Goal: Information Seeking & Learning: Learn about a topic

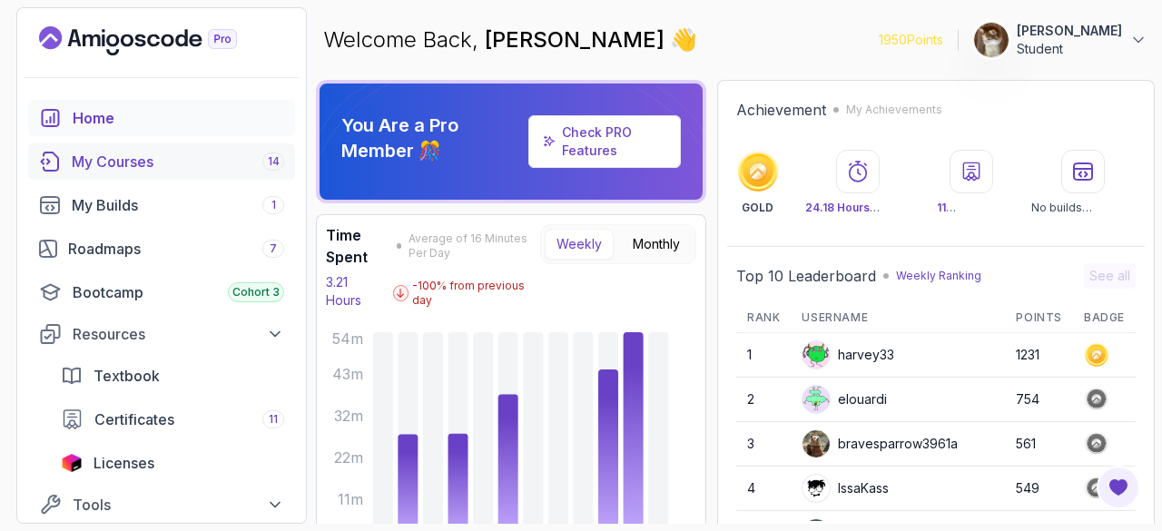
click at [174, 166] on div "My Courses 14" at bounding box center [178, 162] width 212 height 22
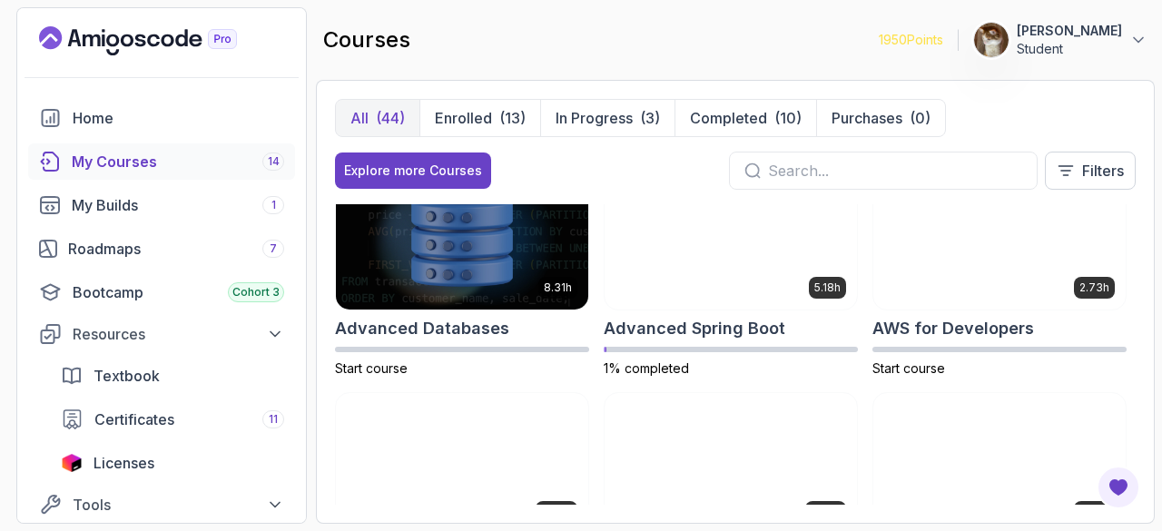
scroll to position [4, 0]
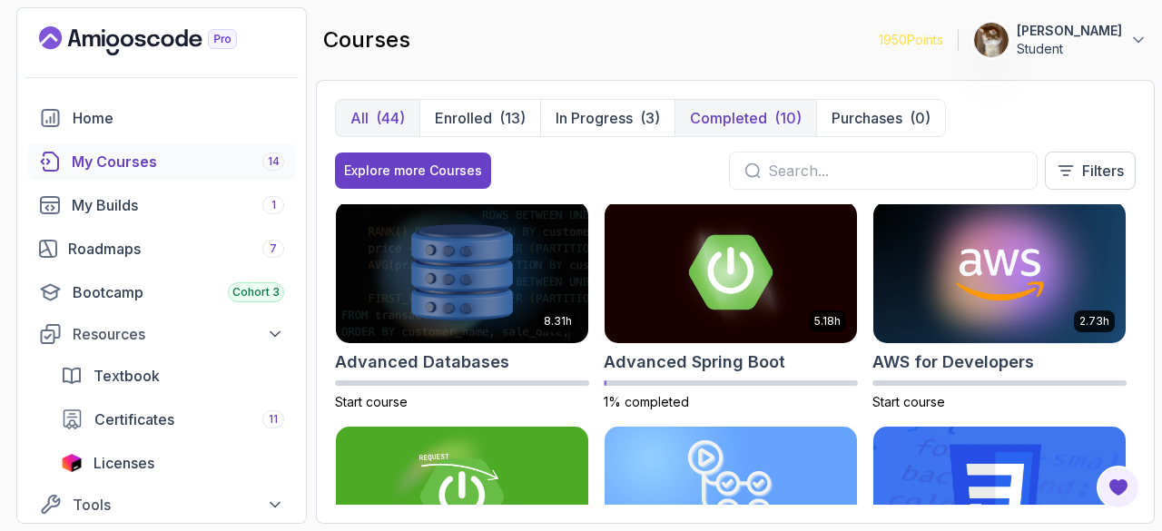
click at [711, 133] on button "Completed (10)" at bounding box center [745, 118] width 142 height 36
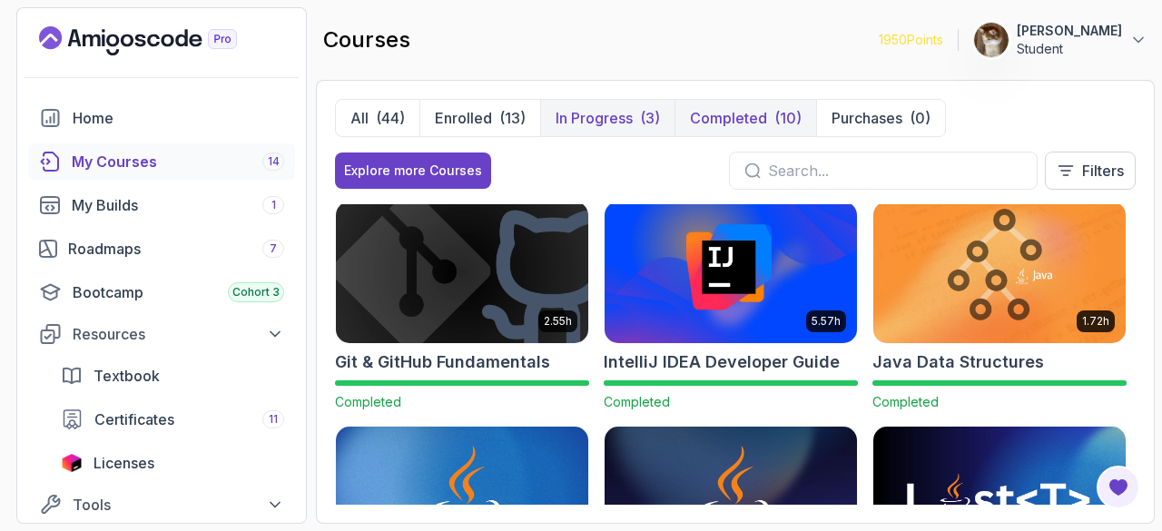
click at [613, 125] on p "In Progress" at bounding box center [594, 118] width 77 height 22
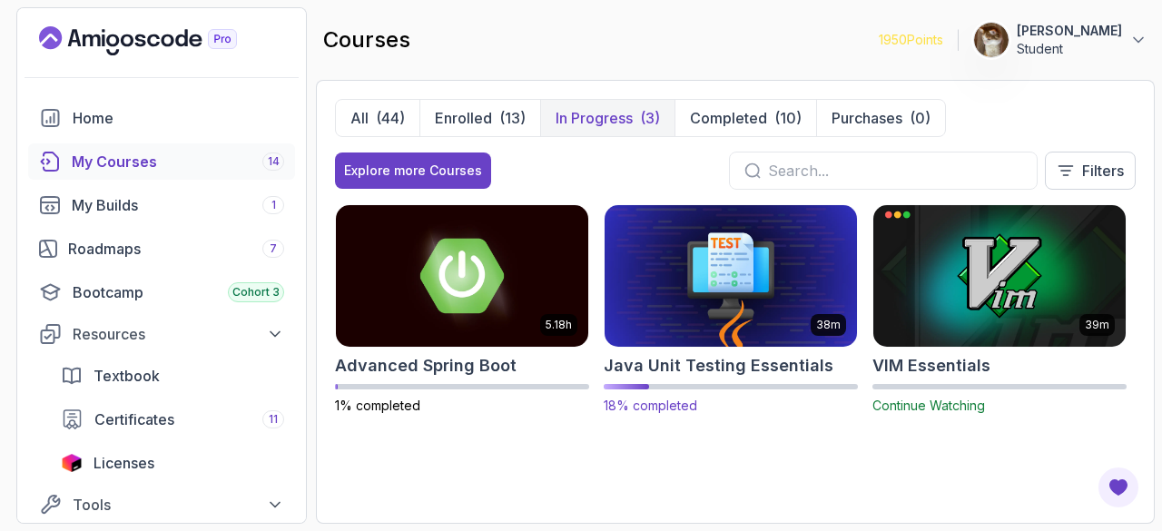
click at [701, 302] on img at bounding box center [730, 276] width 265 height 148
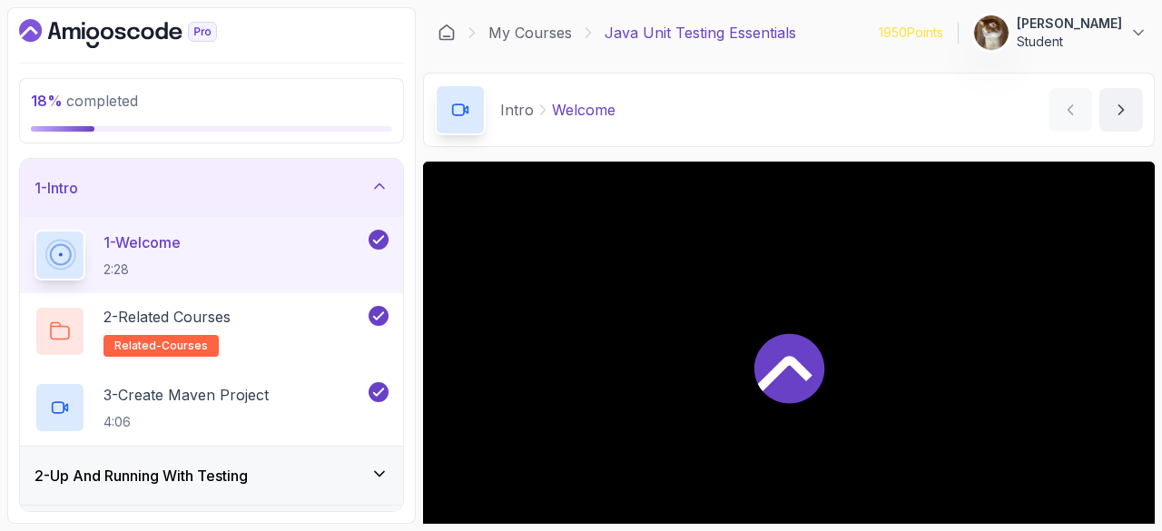
click at [216, 459] on div "2 - Up And Running With Testing" at bounding box center [211, 476] width 383 height 58
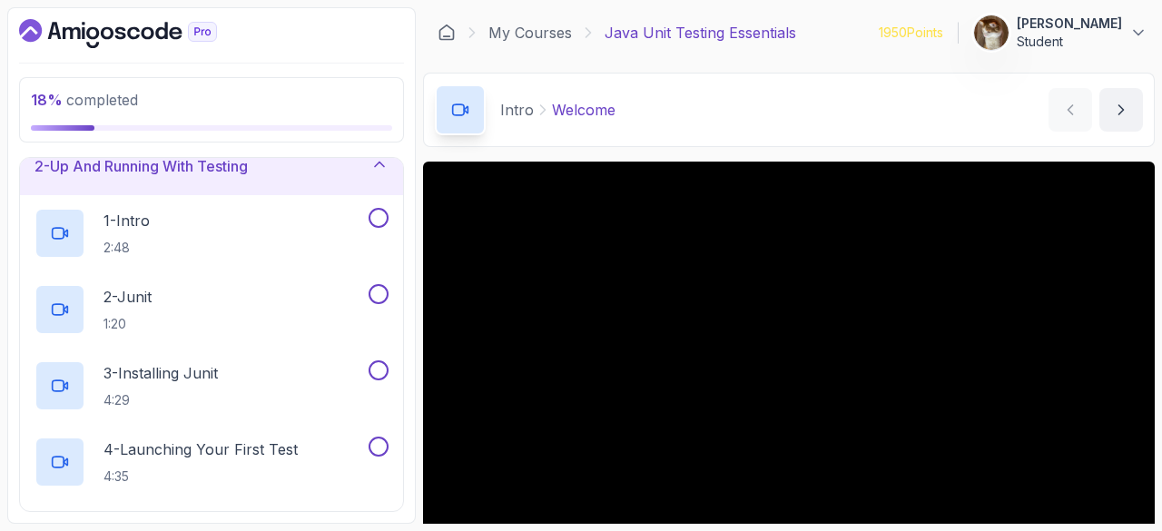
scroll to position [79, 0]
click at [136, 232] on h2 "1 - Intro 2:48" at bounding box center [126, 234] width 46 height 47
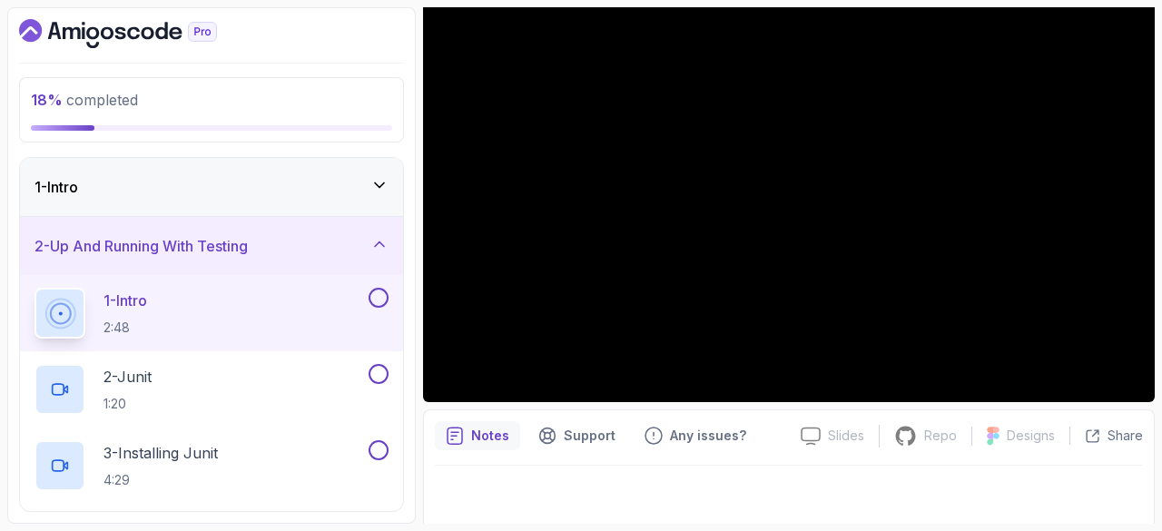
click at [327, 198] on div "1 - Intro" at bounding box center [211, 187] width 383 height 58
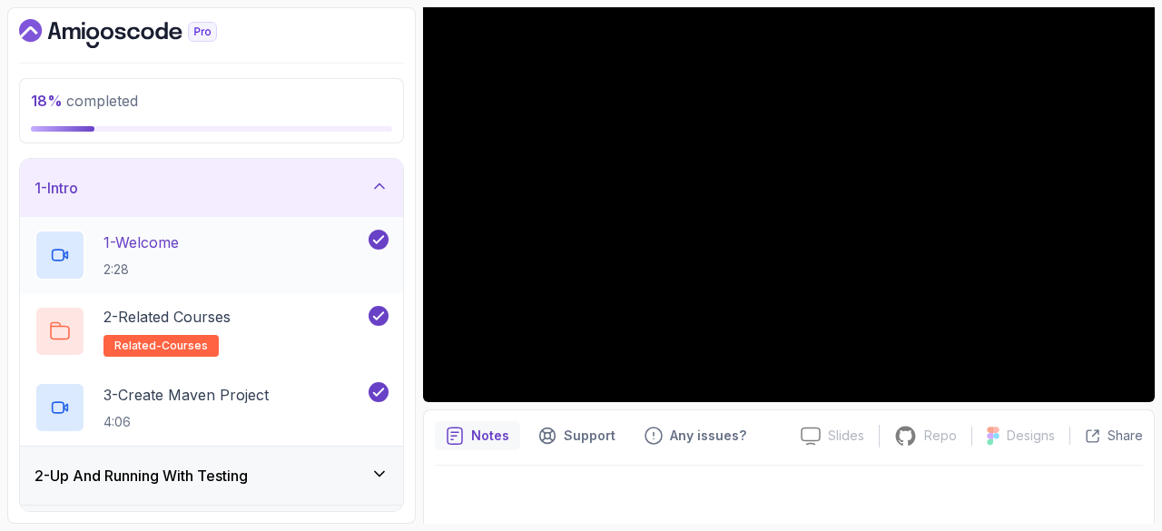
click at [380, 233] on icon at bounding box center [378, 240] width 16 height 18
click at [384, 312] on icon at bounding box center [379, 315] width 10 height 7
click at [367, 404] on button "3 - Create Maven Project 4:06" at bounding box center [211, 407] width 354 height 51
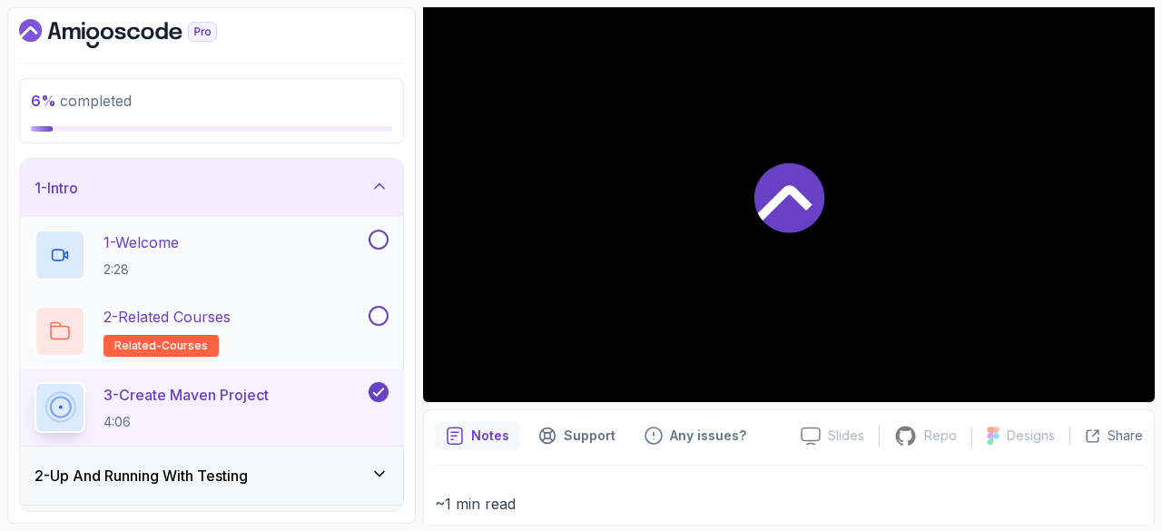
click at [376, 396] on icon at bounding box center [378, 392] width 16 height 18
click at [147, 25] on icon "Dashboard" at bounding box center [118, 33] width 198 height 29
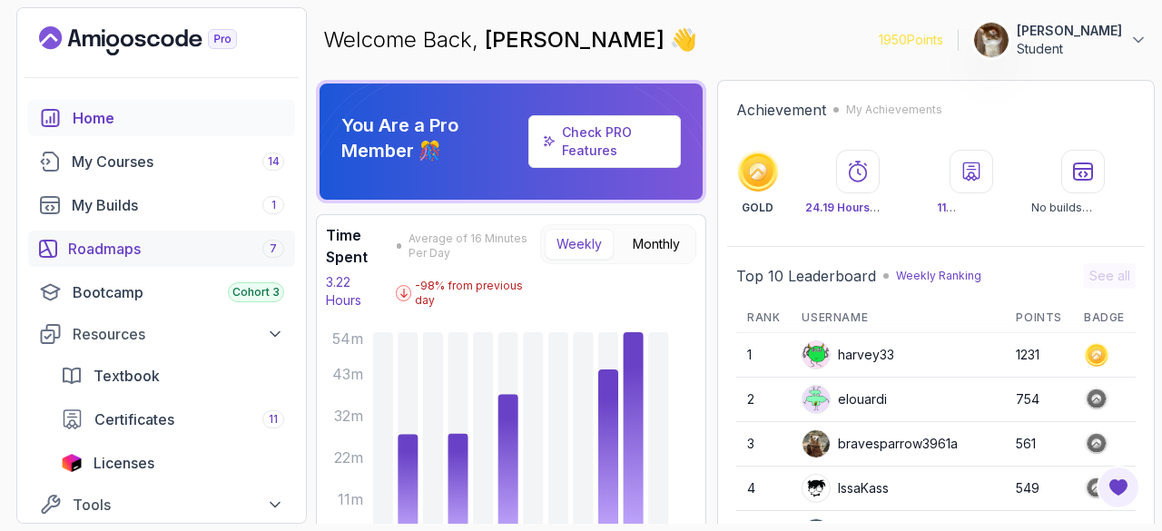
click at [196, 251] on div "Roadmaps 7" at bounding box center [176, 249] width 216 height 22
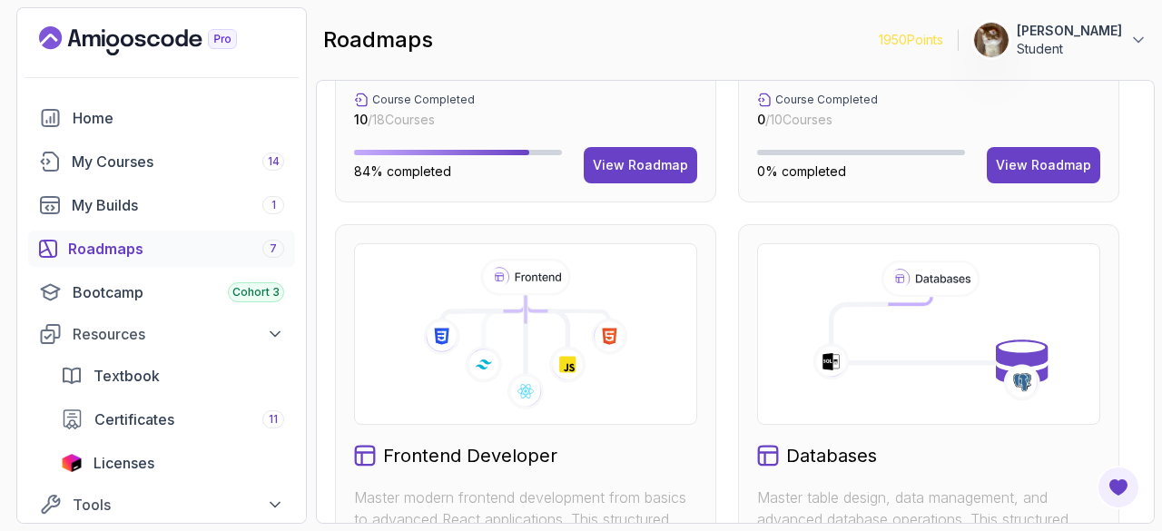
scroll to position [991, 0]
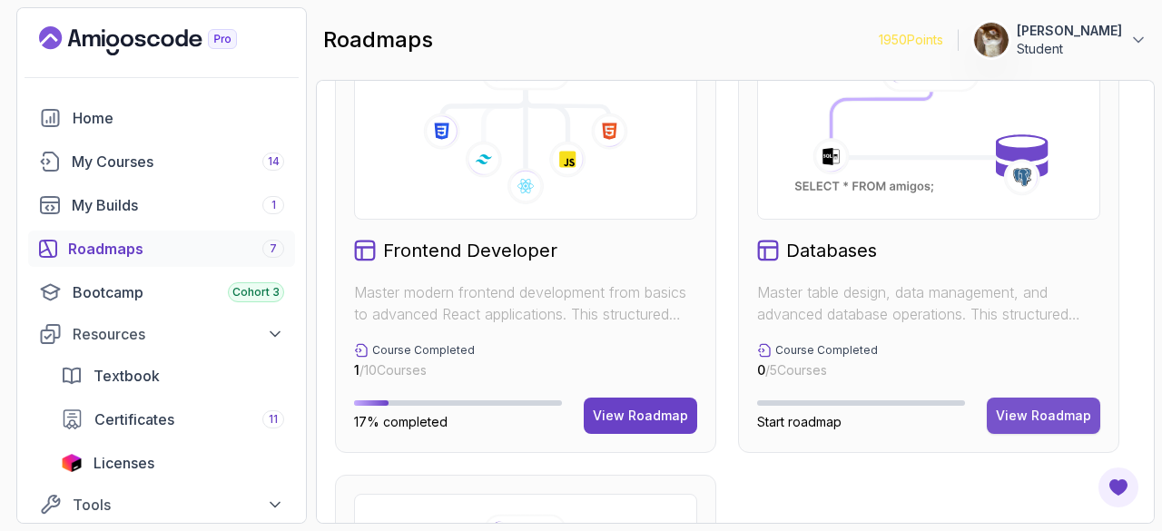
click at [1019, 428] on button "View Roadmap" at bounding box center [1043, 416] width 113 height 36
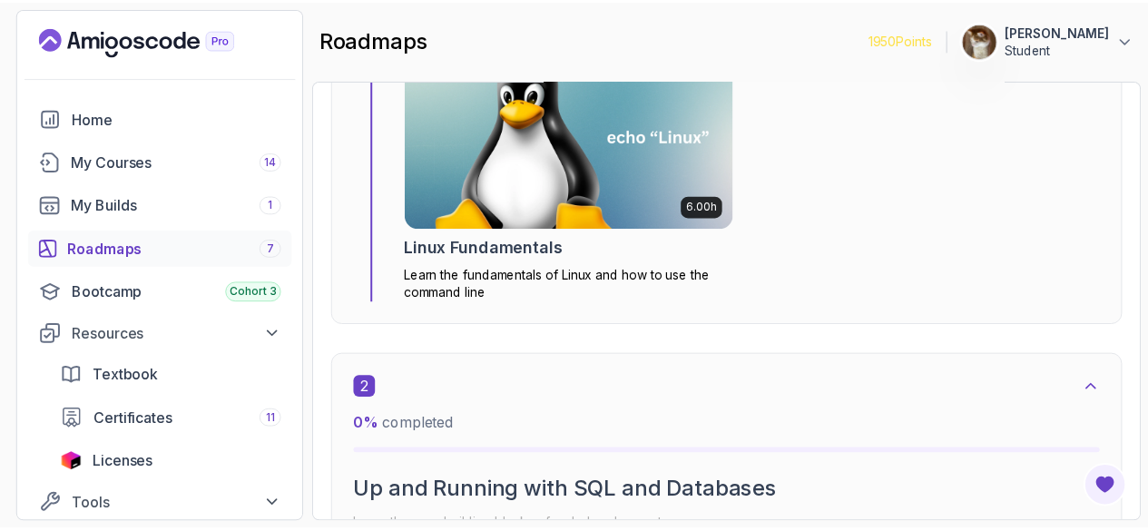
scroll to position [792, 0]
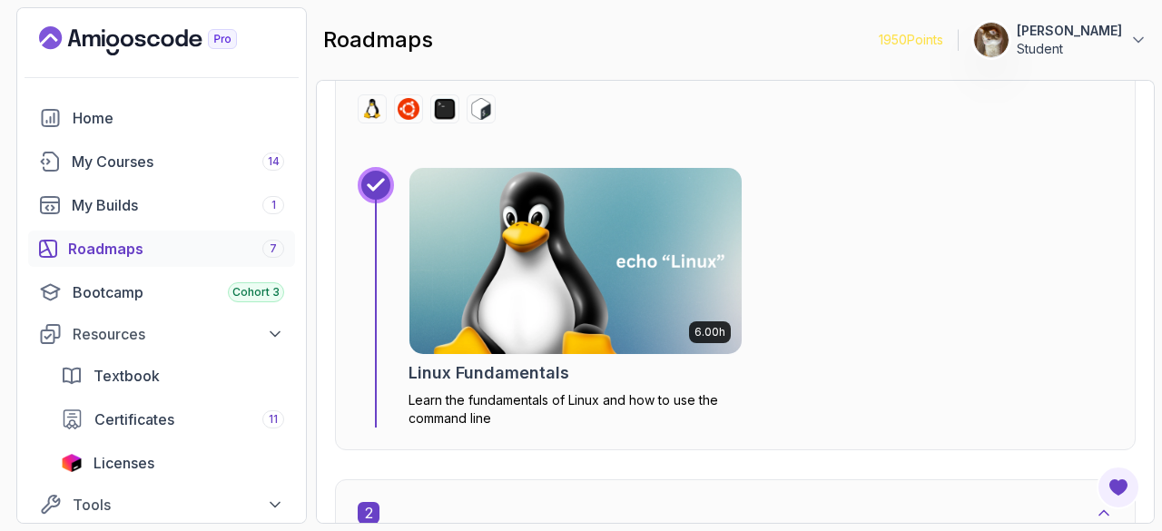
click at [608, 231] on img at bounding box center [575, 260] width 349 height 195
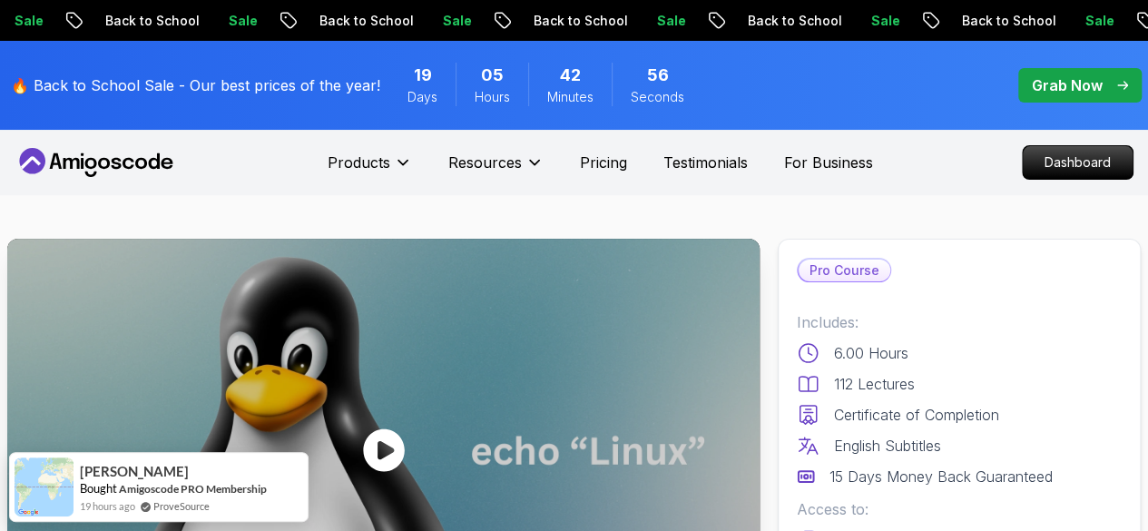
click at [1059, 91] on p "Grab Now" at bounding box center [1067, 85] width 71 height 22
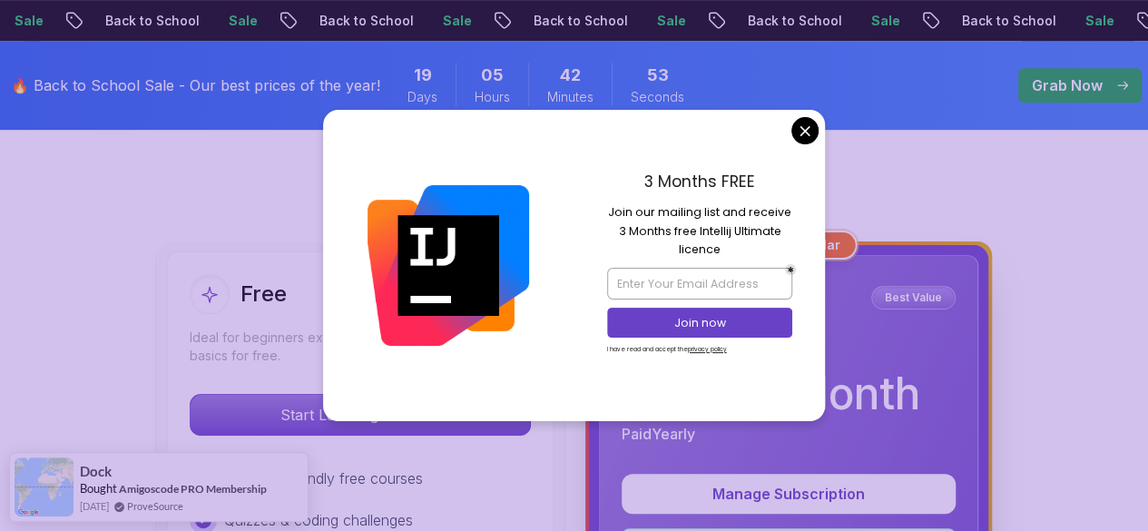
scroll to position [485, 0]
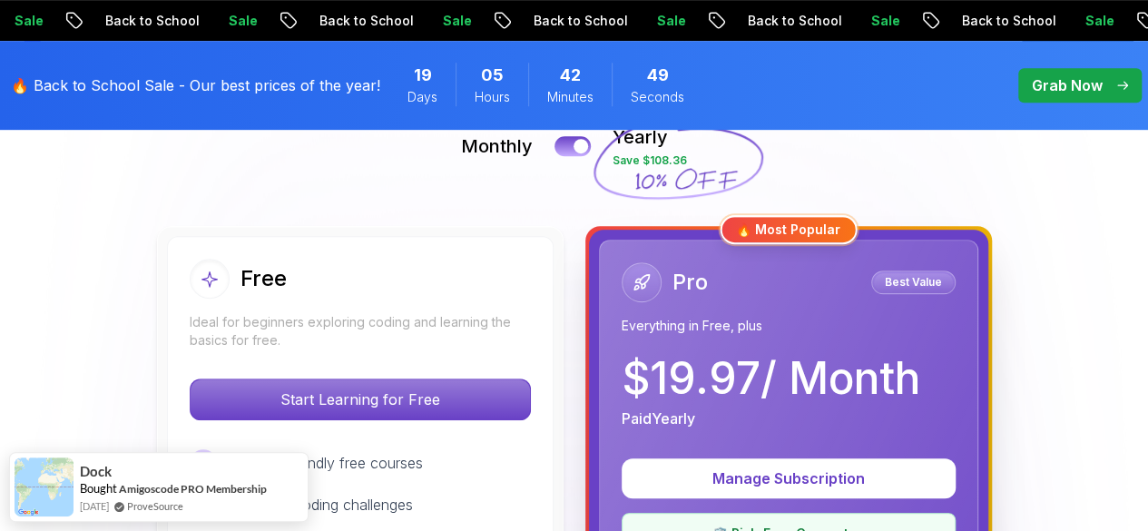
scroll to position [436, 0]
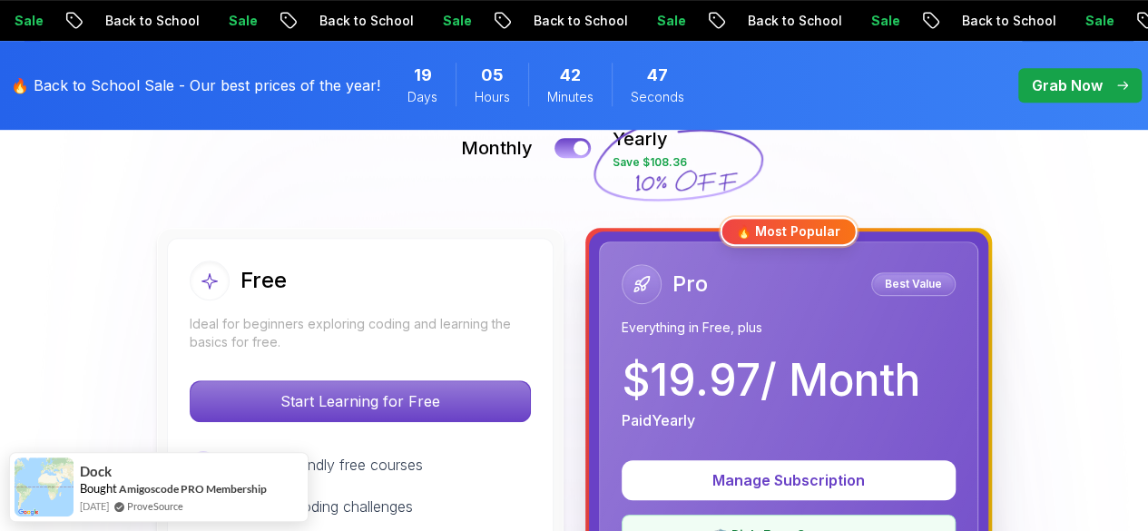
click at [902, 289] on p "Best Value" at bounding box center [913, 284] width 79 height 18
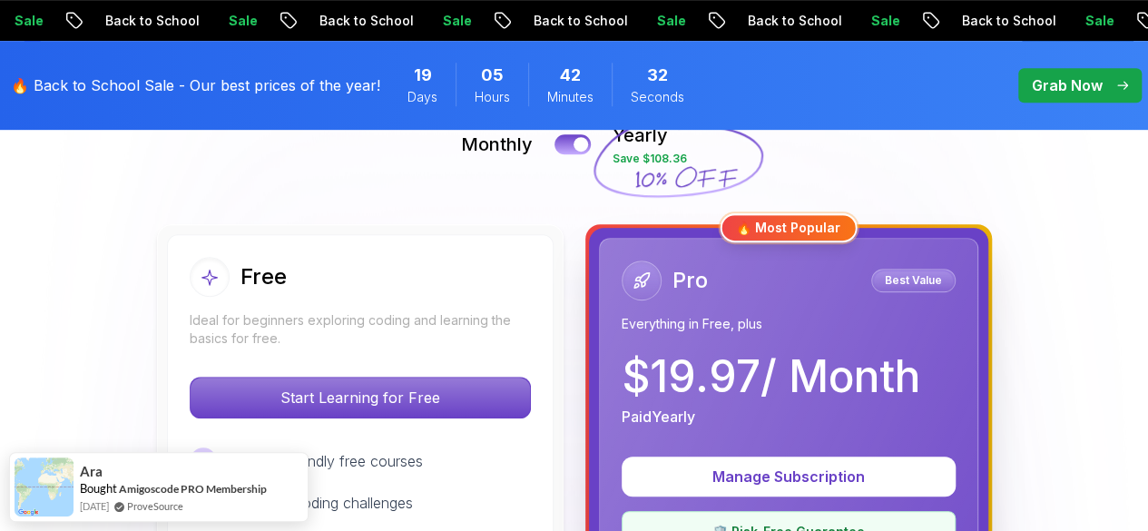
scroll to position [443, 0]
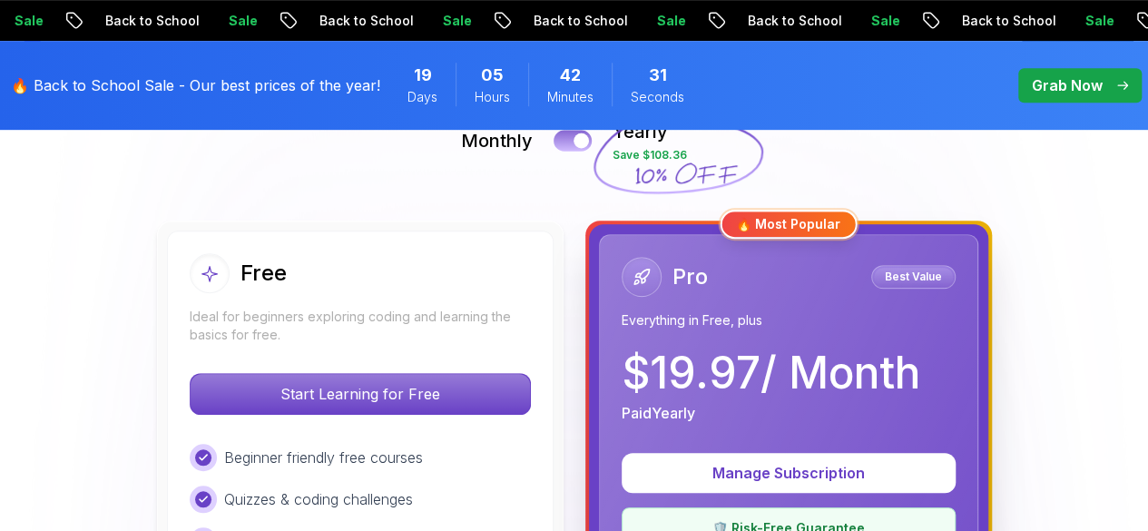
click at [570, 144] on button at bounding box center [573, 140] width 38 height 21
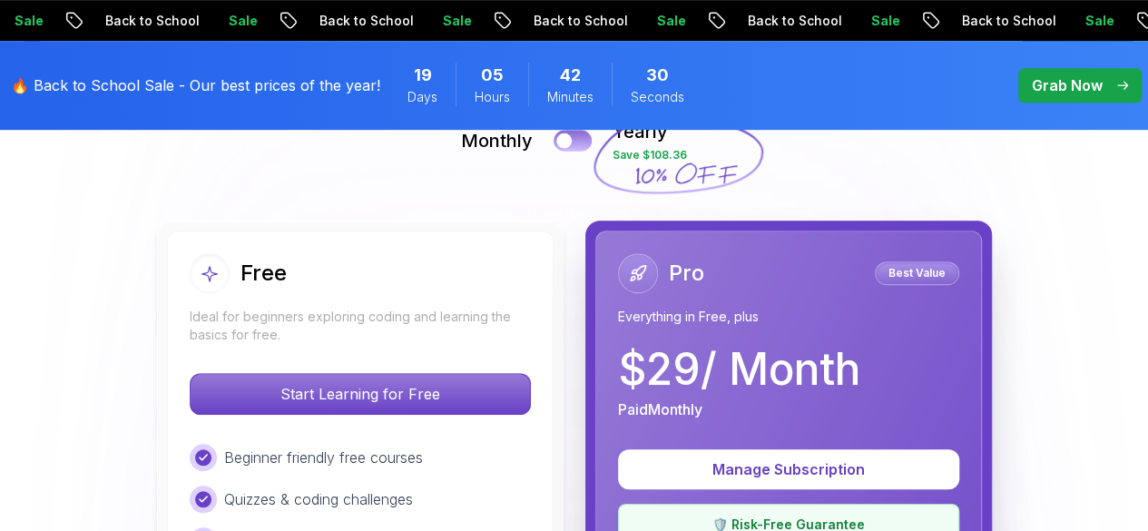
click at [570, 144] on div at bounding box center [563, 140] width 15 height 15
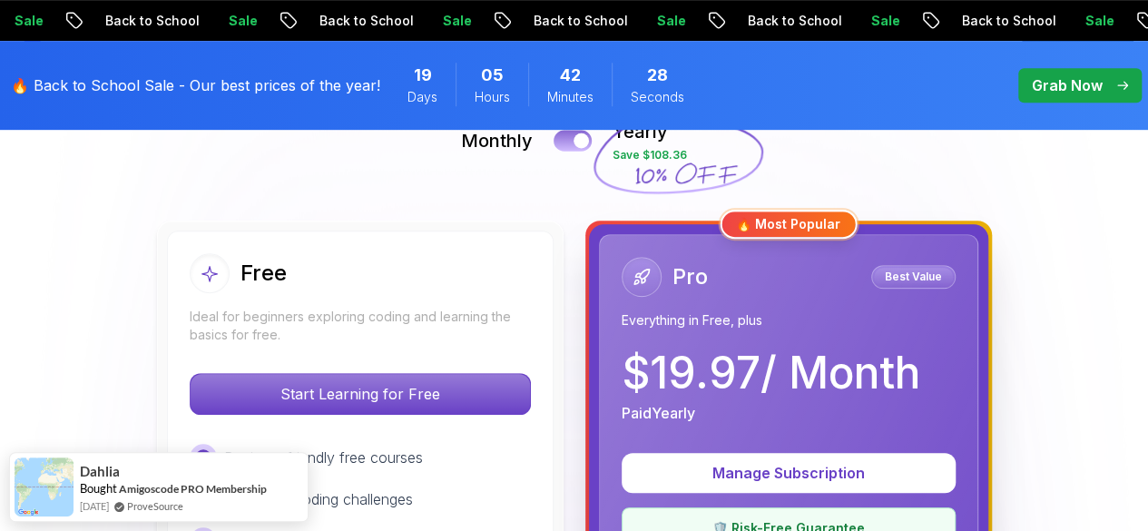
click at [570, 144] on button at bounding box center [573, 140] width 38 height 21
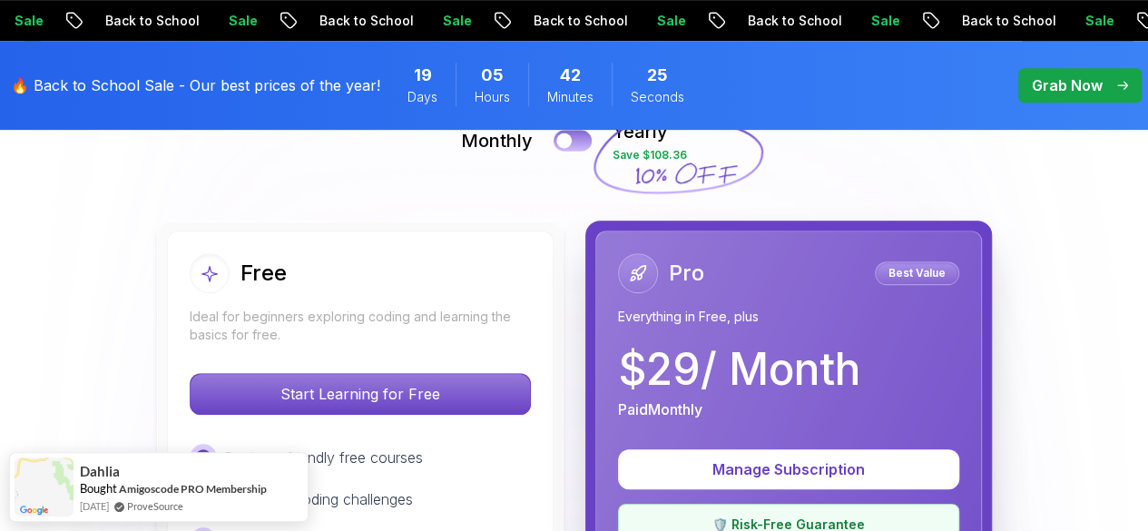
click at [566, 148] on button at bounding box center [573, 140] width 38 height 21
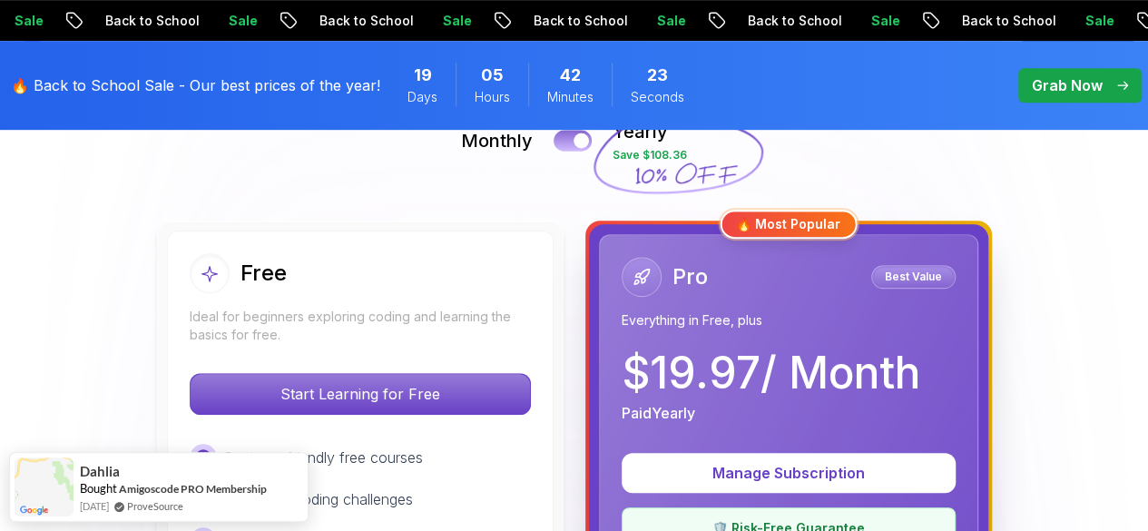
click at [566, 148] on button at bounding box center [573, 140] width 38 height 21
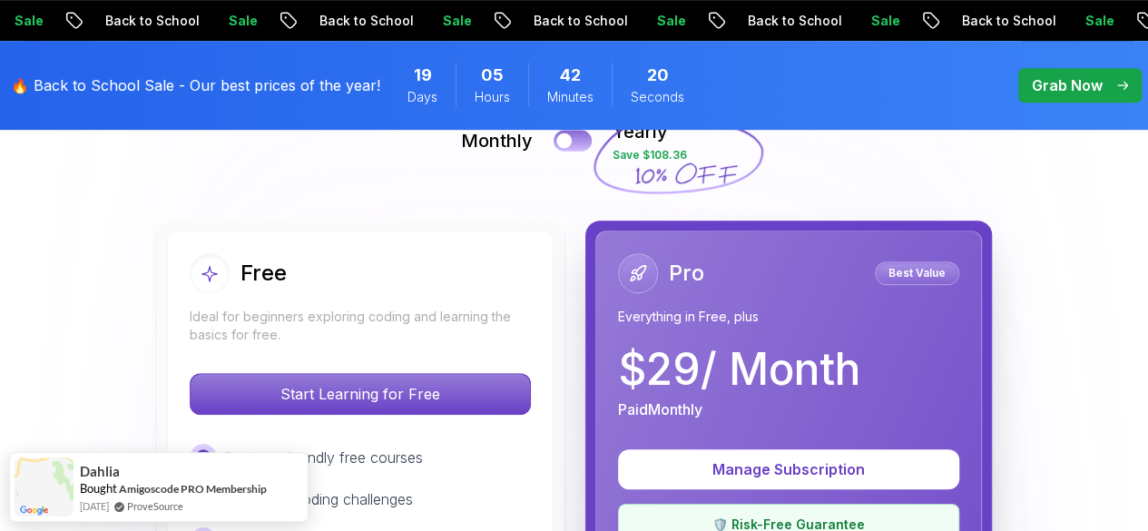
click at [566, 148] on button at bounding box center [573, 140] width 38 height 21
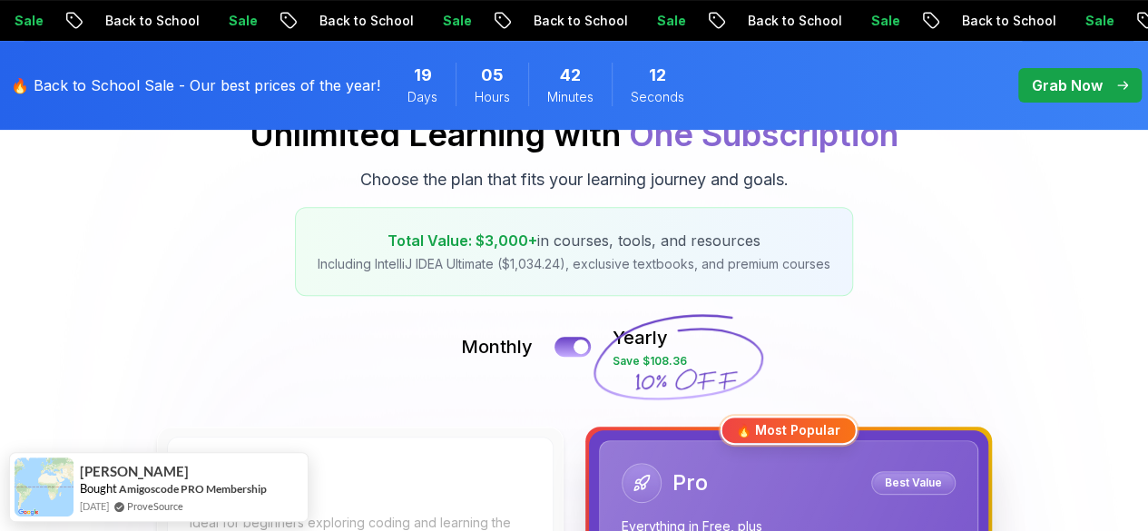
scroll to position [236, 0]
click at [584, 339] on button at bounding box center [573, 347] width 38 height 21
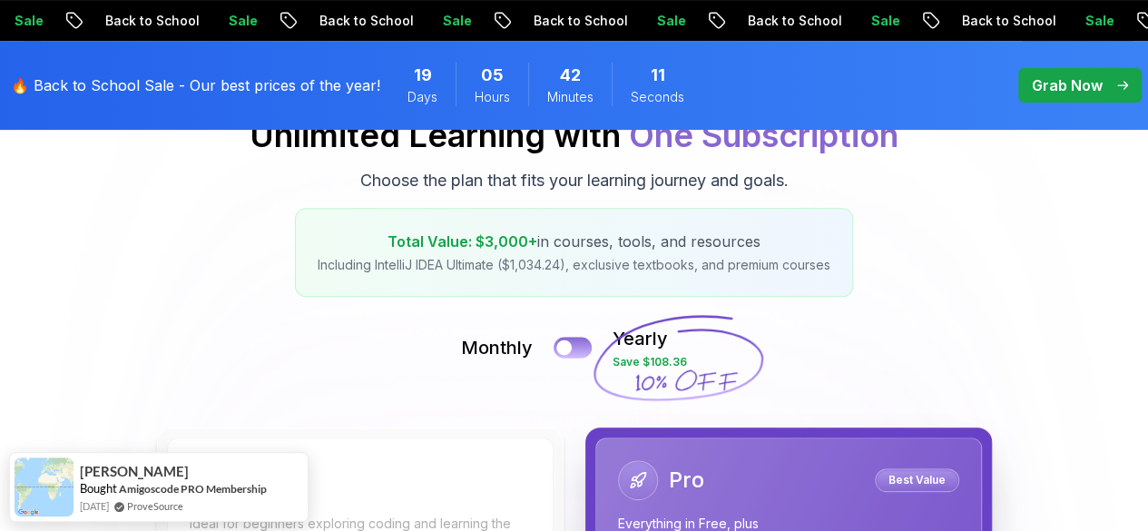
click at [584, 339] on button at bounding box center [573, 347] width 38 height 21
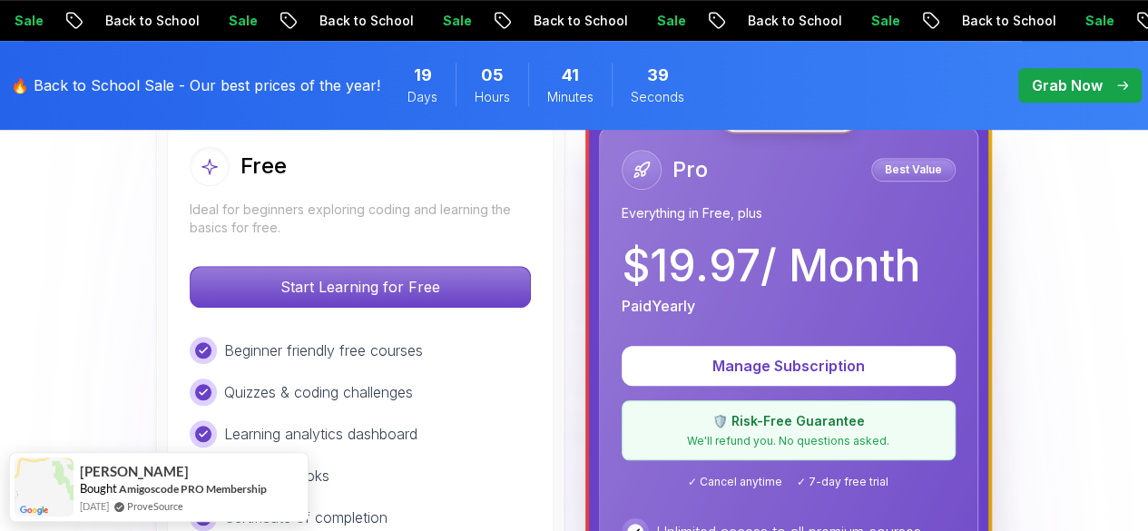
scroll to position [540, 0]
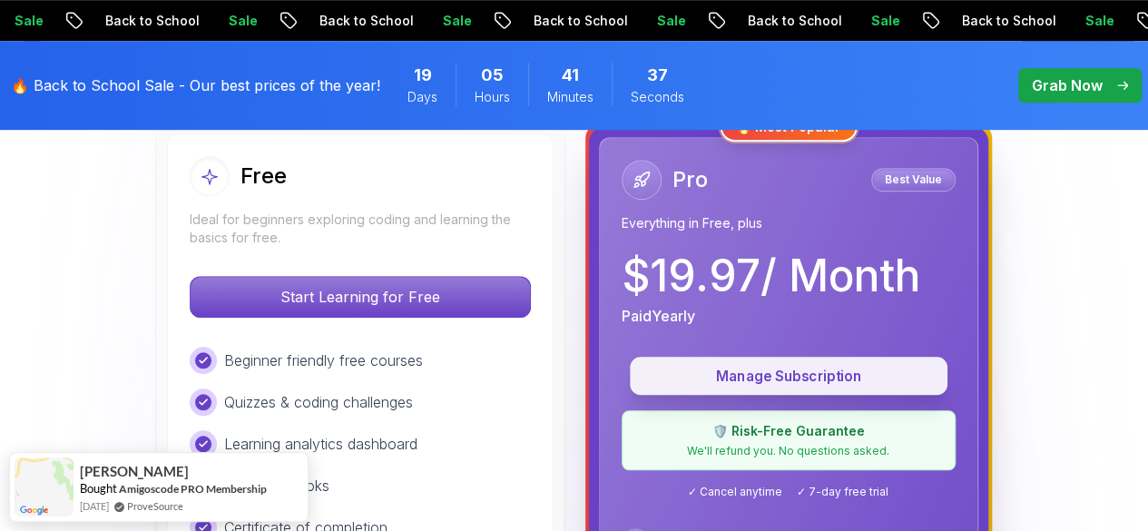
click at [783, 375] on p "Manage Subscription" at bounding box center [789, 376] width 276 height 21
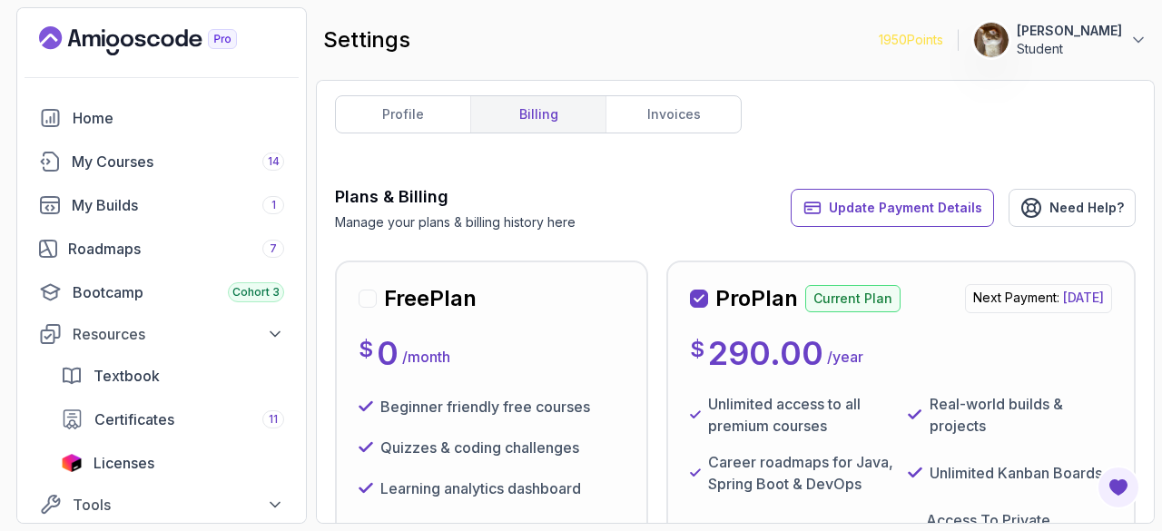
scroll to position [3, 0]
click at [638, 125] on link "invoices" at bounding box center [672, 115] width 135 height 36
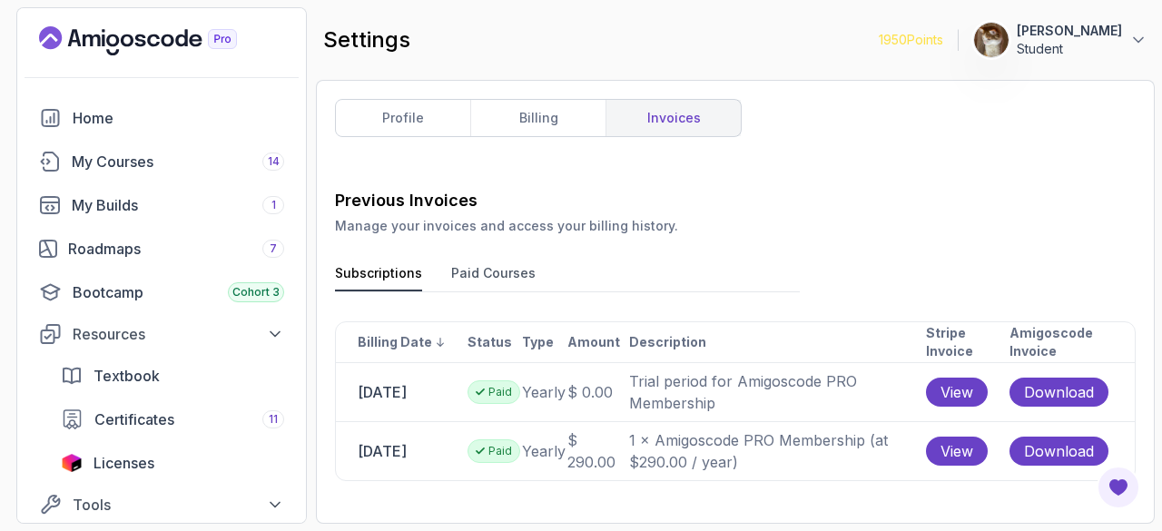
click at [94, 34] on icon "Landing page" at bounding box center [92, 40] width 18 height 12
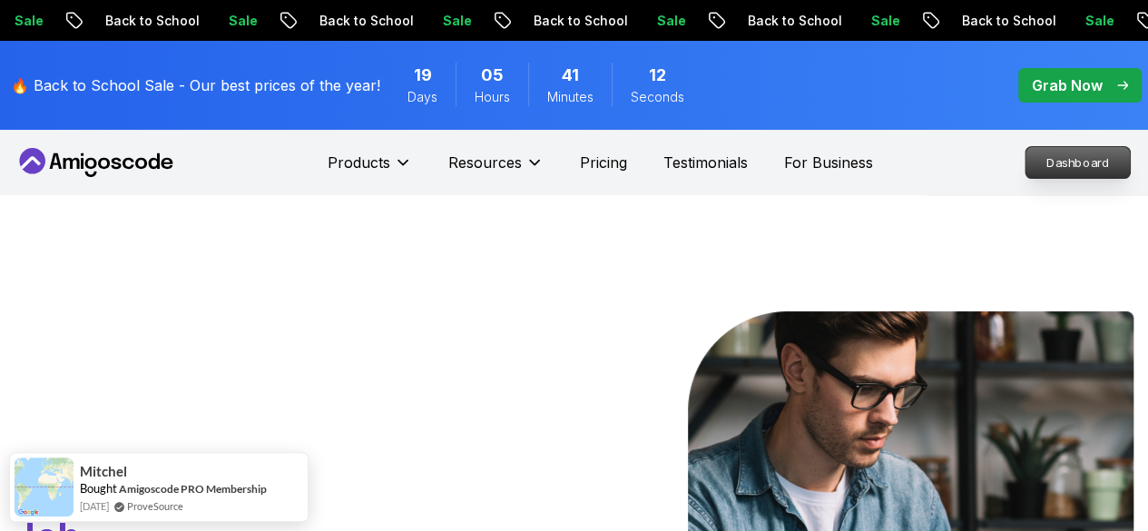
click at [1064, 168] on p "Dashboard" at bounding box center [1078, 162] width 104 height 31
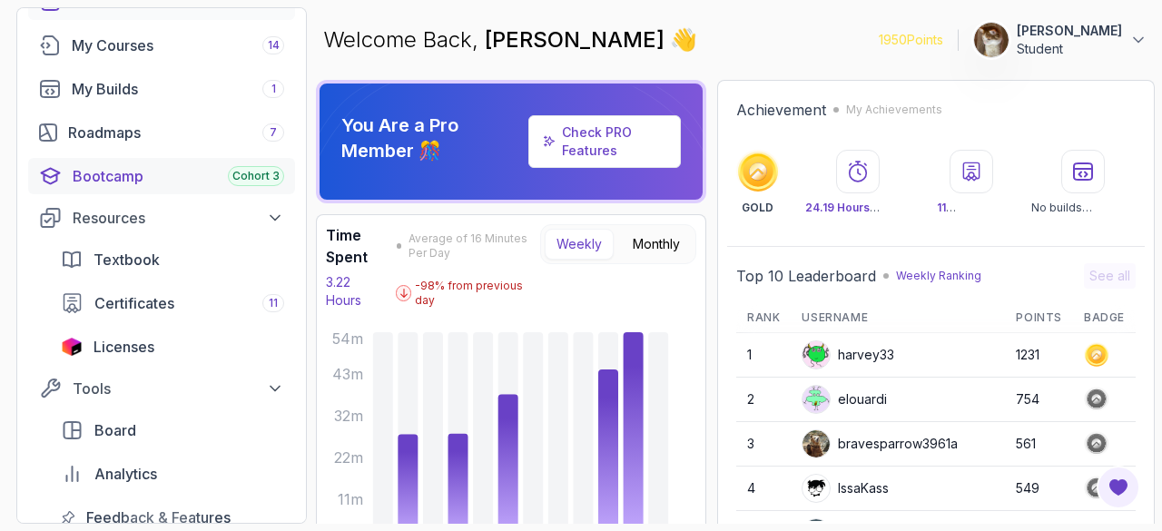
scroll to position [118, 0]
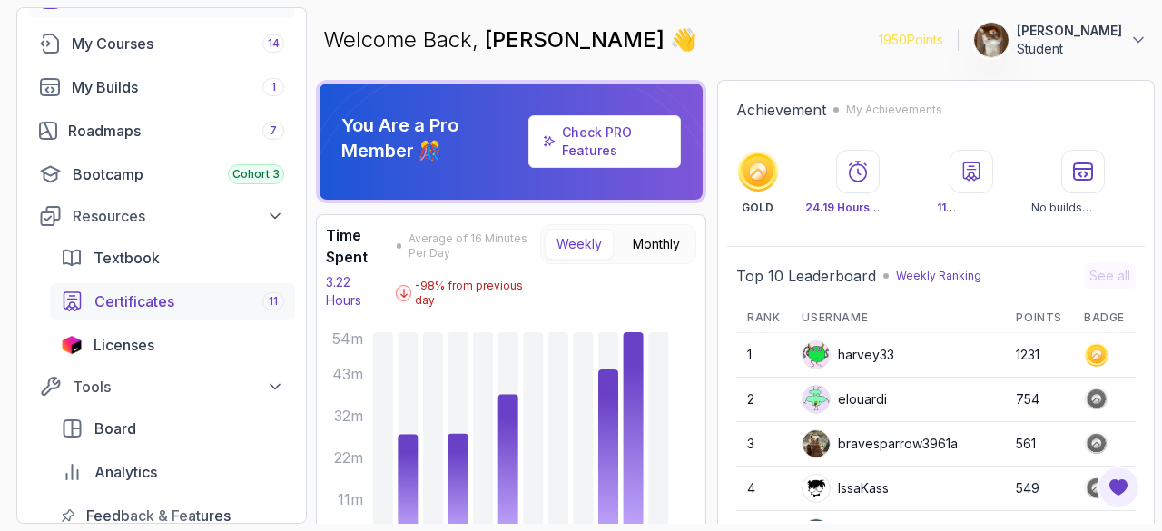
click at [236, 300] on div "Certificates 11" at bounding box center [189, 301] width 190 height 22
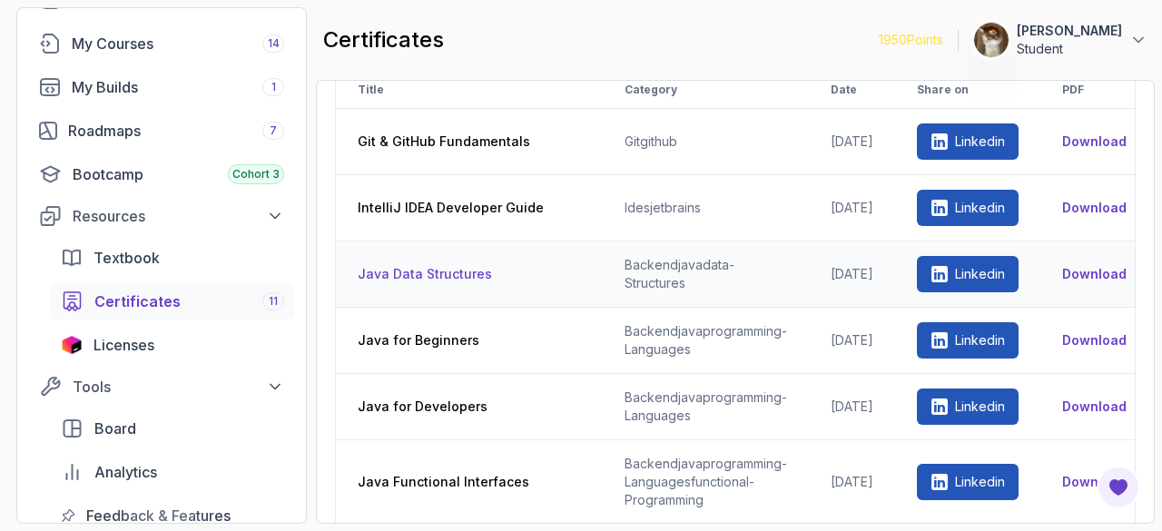
scroll to position [31, 0]
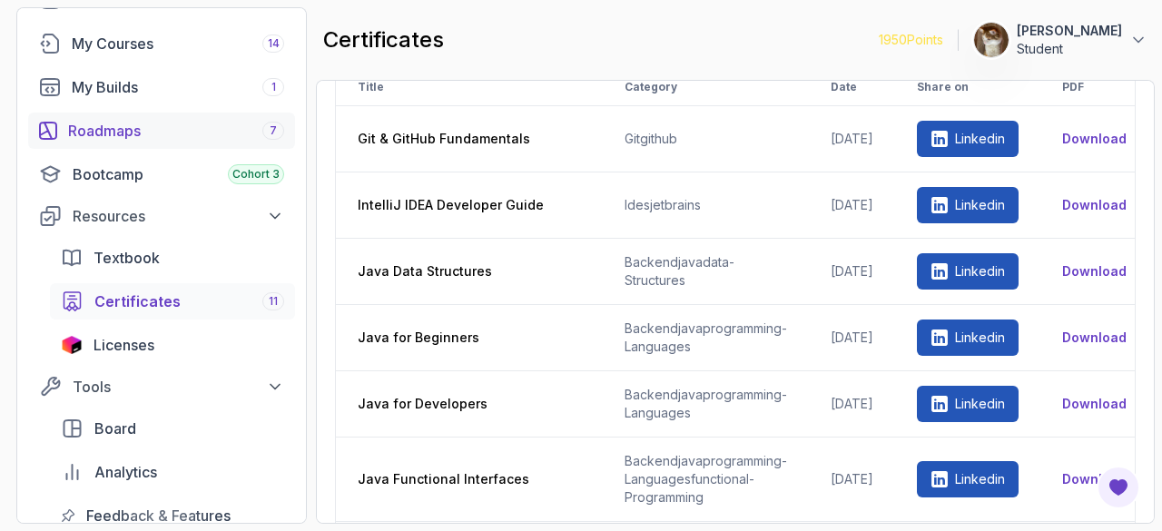
click at [220, 119] on link "Roadmaps 7" at bounding box center [161, 131] width 267 height 36
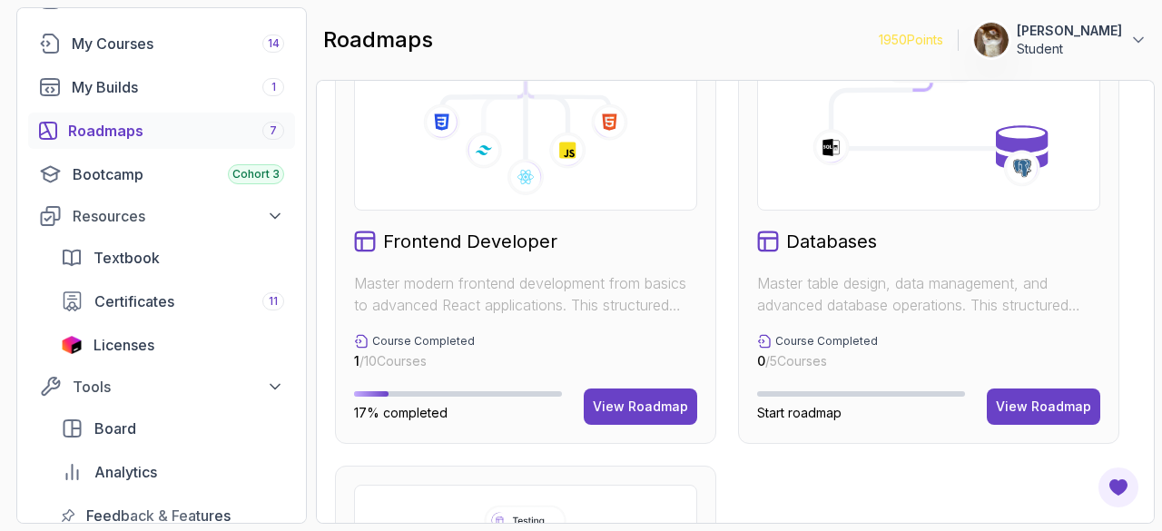
scroll to position [1008, 0]
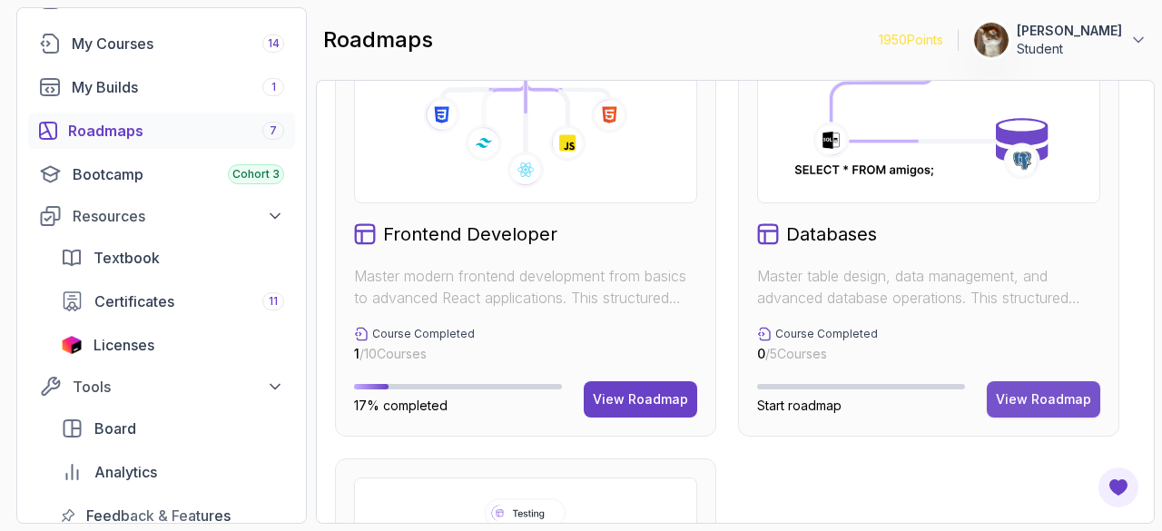
click at [1021, 381] on button "View Roadmap" at bounding box center [1043, 399] width 113 height 36
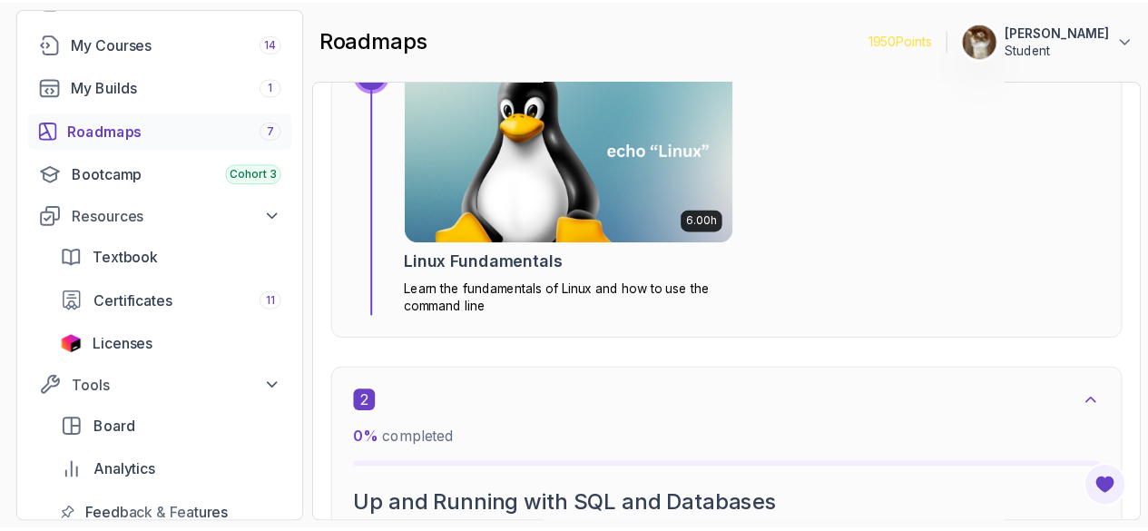
scroll to position [904, 0]
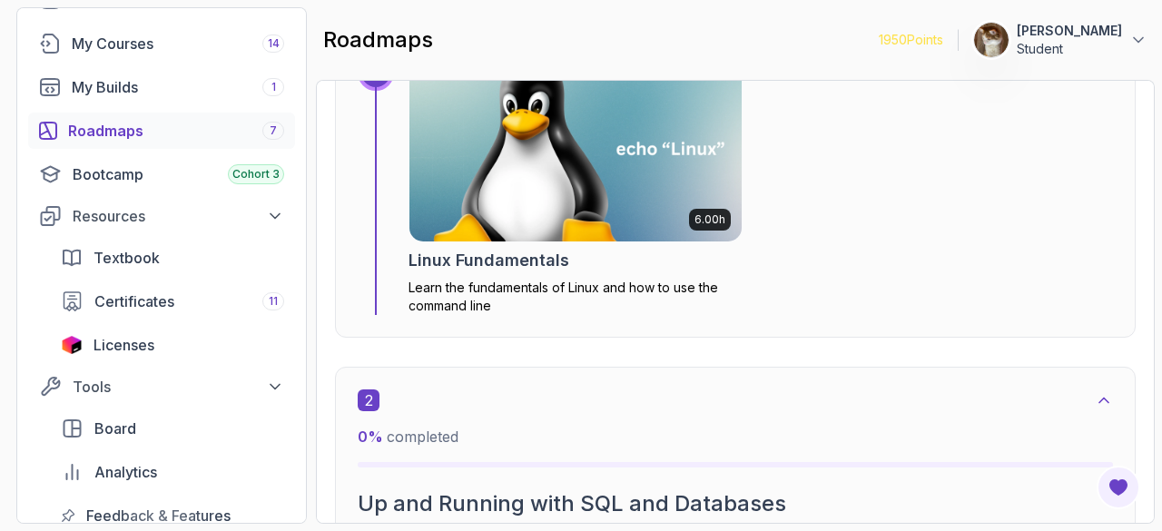
click at [628, 172] on img at bounding box center [575, 148] width 349 height 195
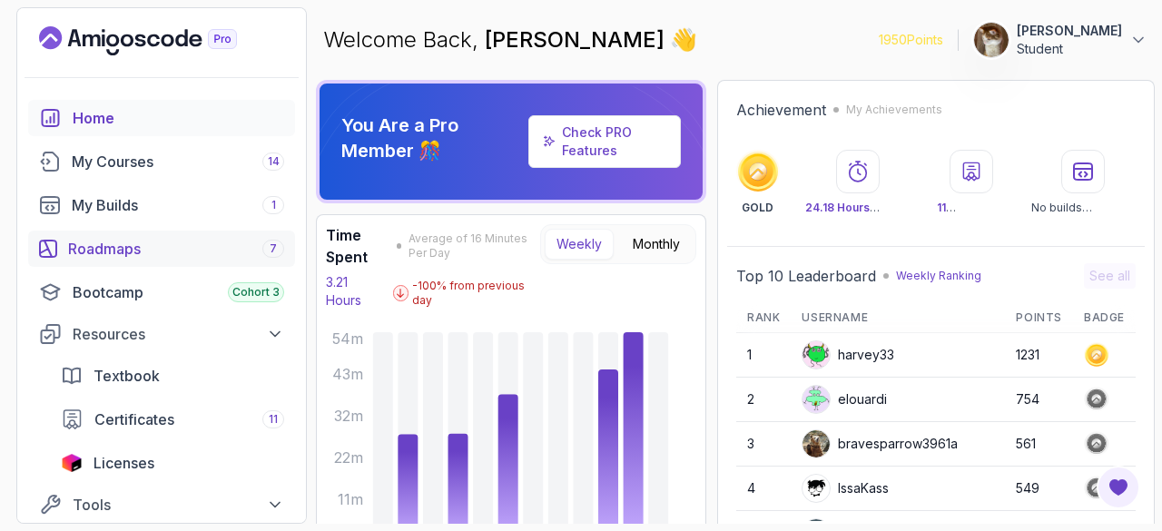
click at [101, 247] on div "Roadmaps 7" at bounding box center [176, 249] width 216 height 22
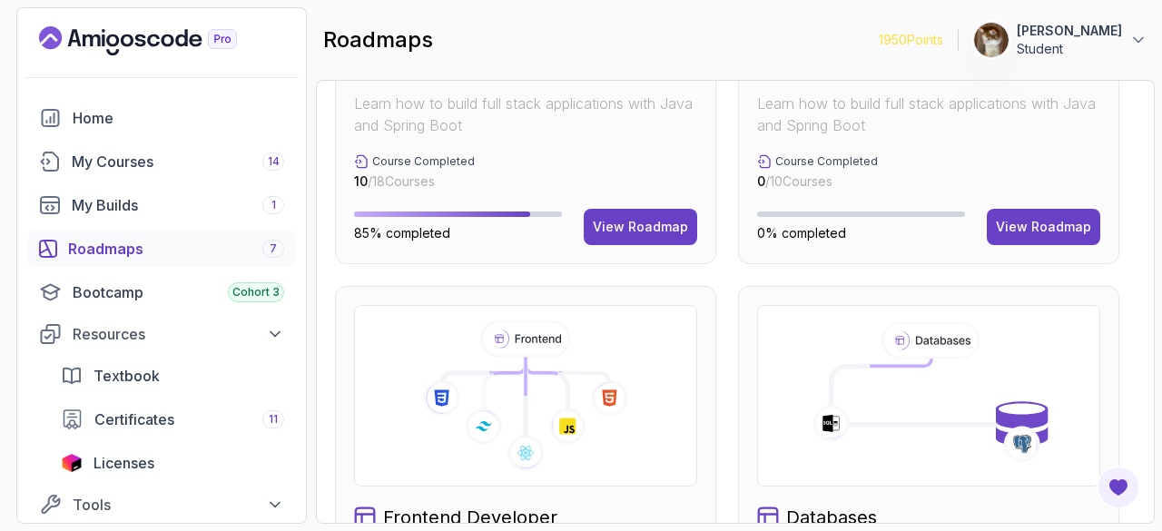
scroll to position [1088, 0]
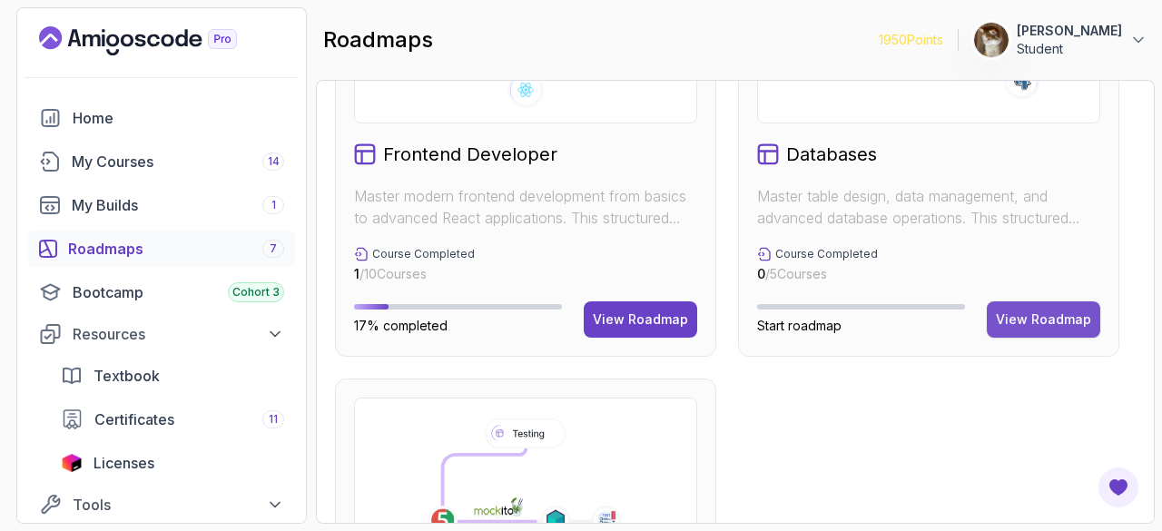
click at [1029, 319] on div "View Roadmap" at bounding box center [1043, 319] width 95 height 18
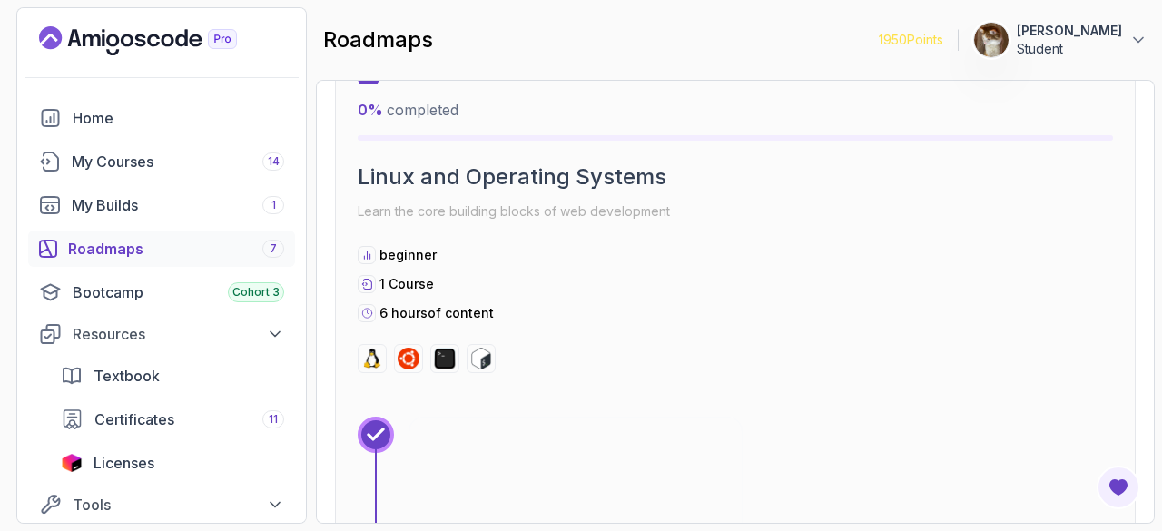
scroll to position [524, 0]
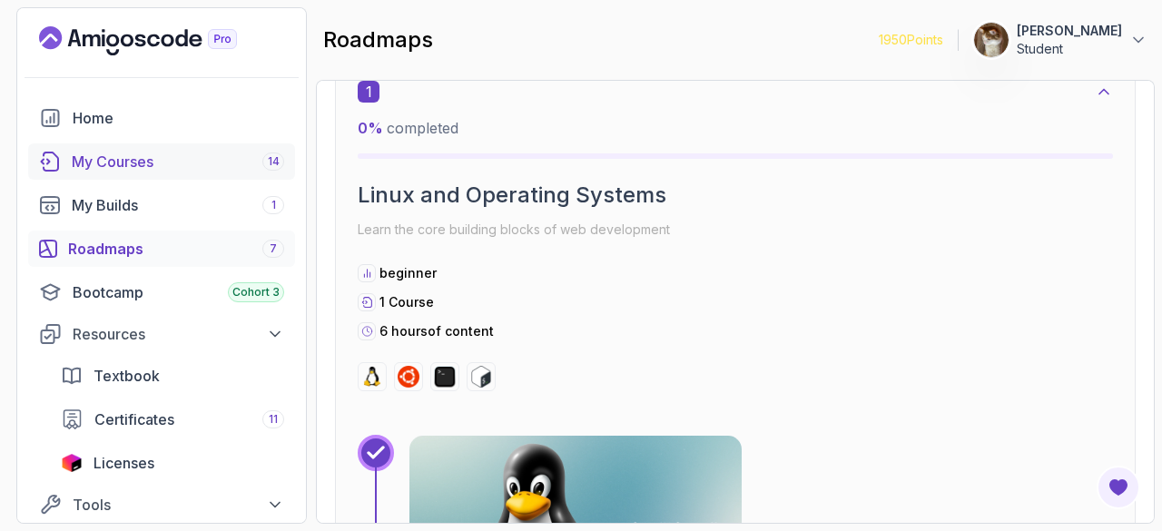
click at [208, 168] on div "My Courses 14" at bounding box center [178, 162] width 212 height 22
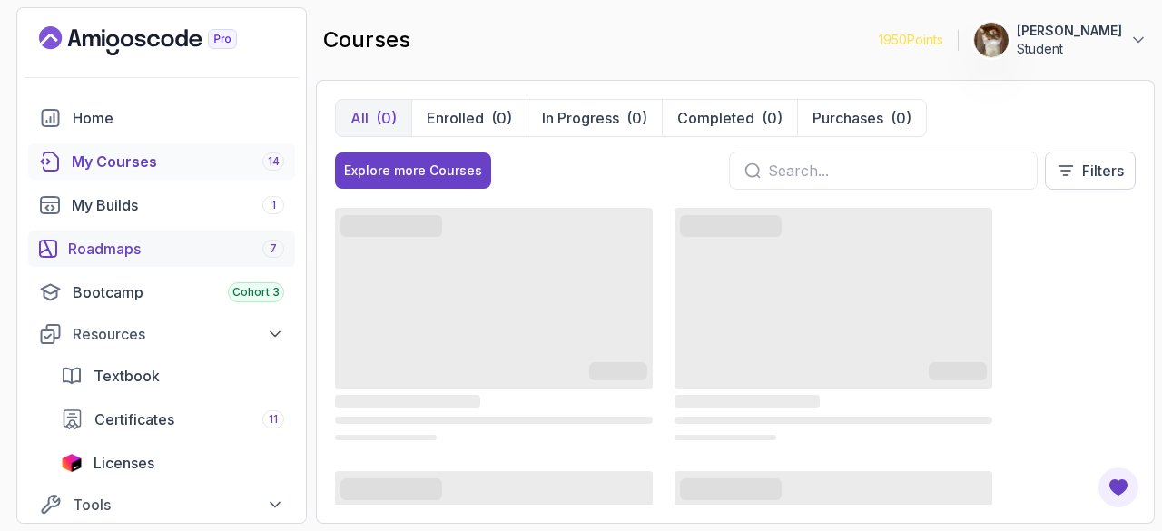
click at [163, 240] on div "Roadmaps 7" at bounding box center [176, 249] width 216 height 22
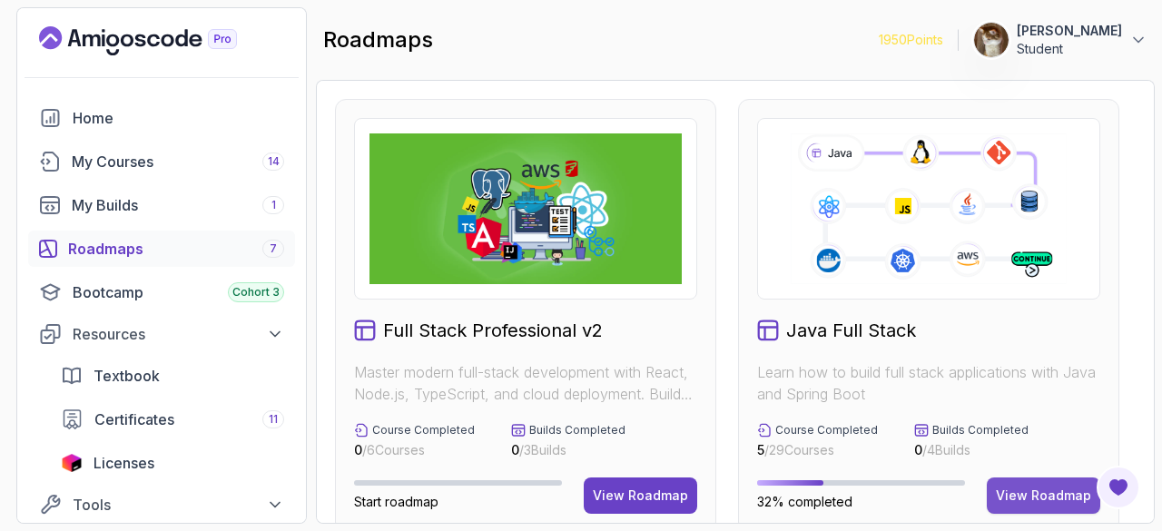
click at [1026, 503] on div "View Roadmap" at bounding box center [1043, 496] width 95 height 18
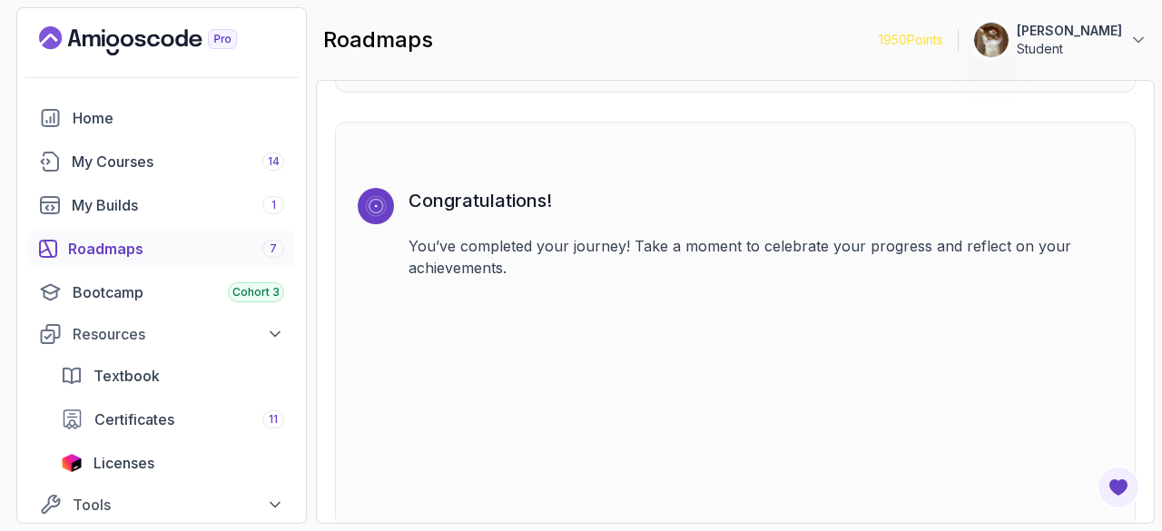
scroll to position [12295, 0]
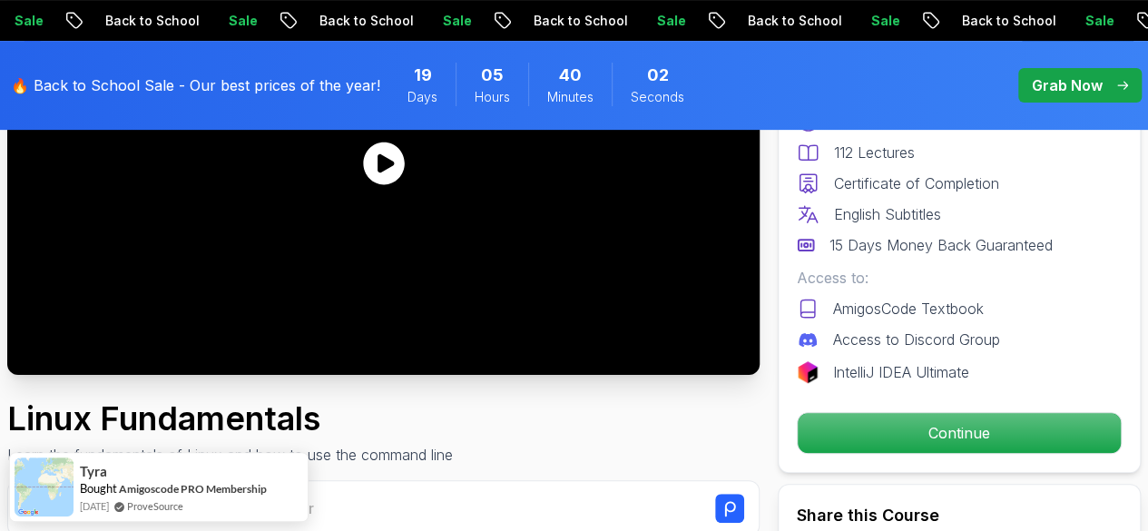
scroll to position [290, 0]
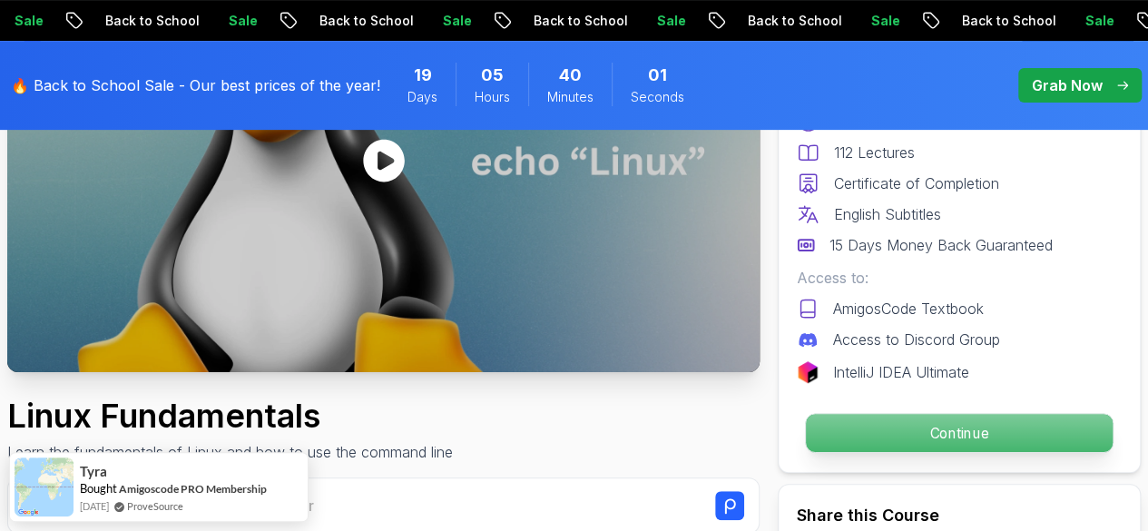
click at [940, 435] on p "Continue" at bounding box center [959, 433] width 307 height 38
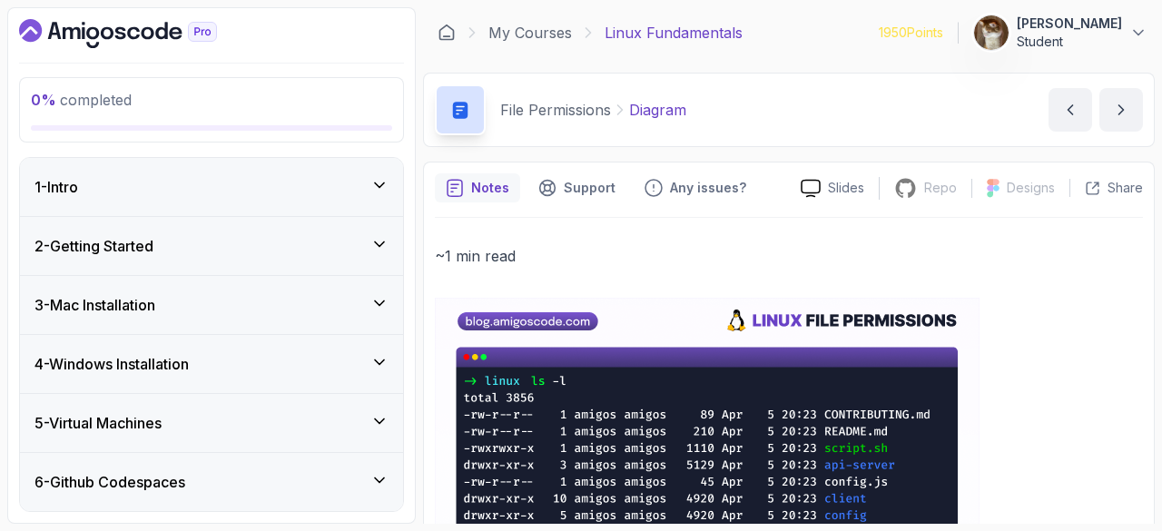
click at [285, 179] on div "1 - Intro" at bounding box center [211, 187] width 354 height 22
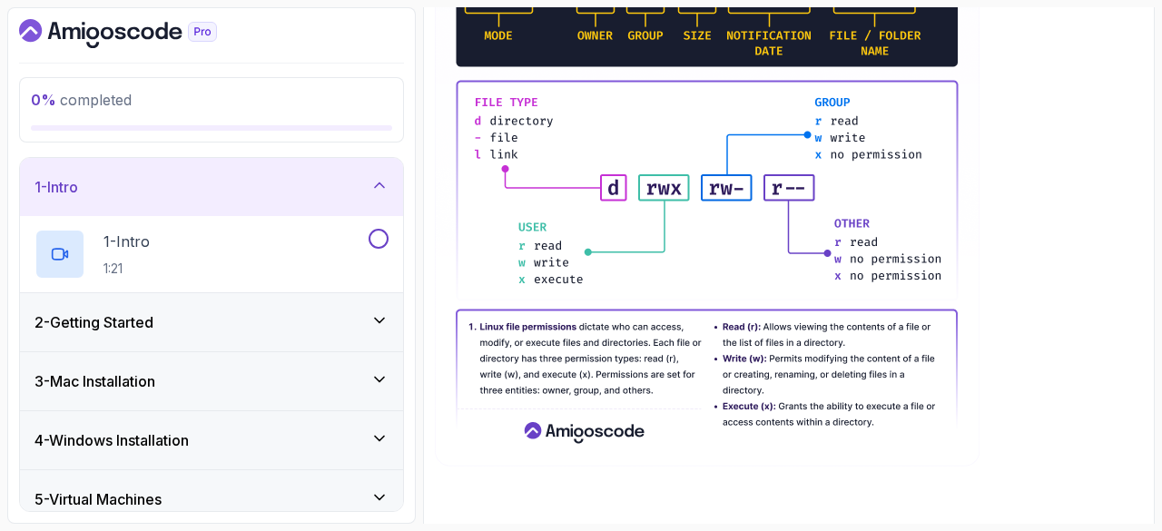
scroll to position [601, 0]
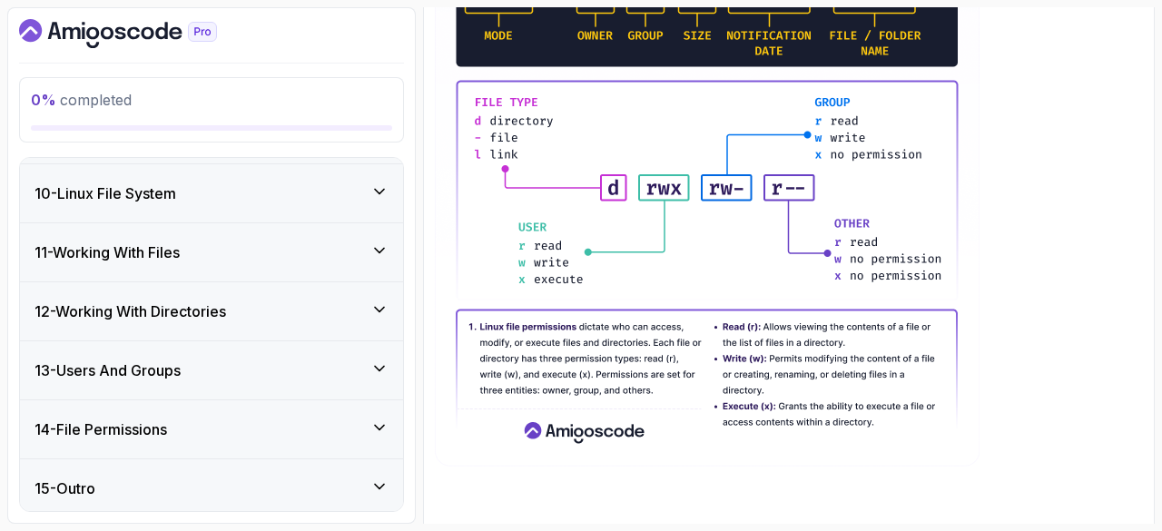
drag, startPoint x: 192, startPoint y: 464, endPoint x: 136, endPoint y: 482, distance: 59.1
click at [136, 482] on div "15 - Outro" at bounding box center [211, 488] width 354 height 22
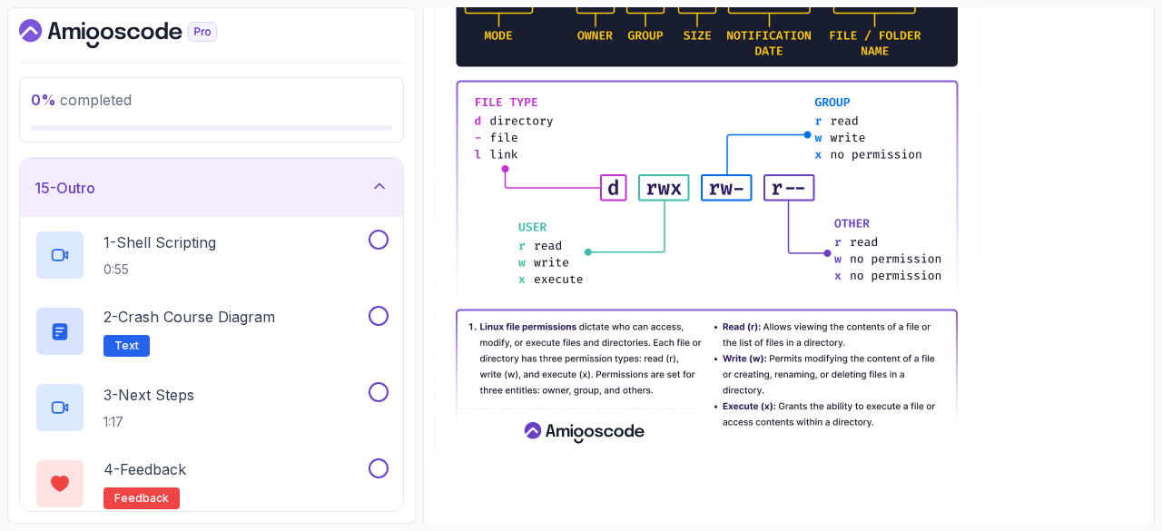
scroll to position [872, 0]
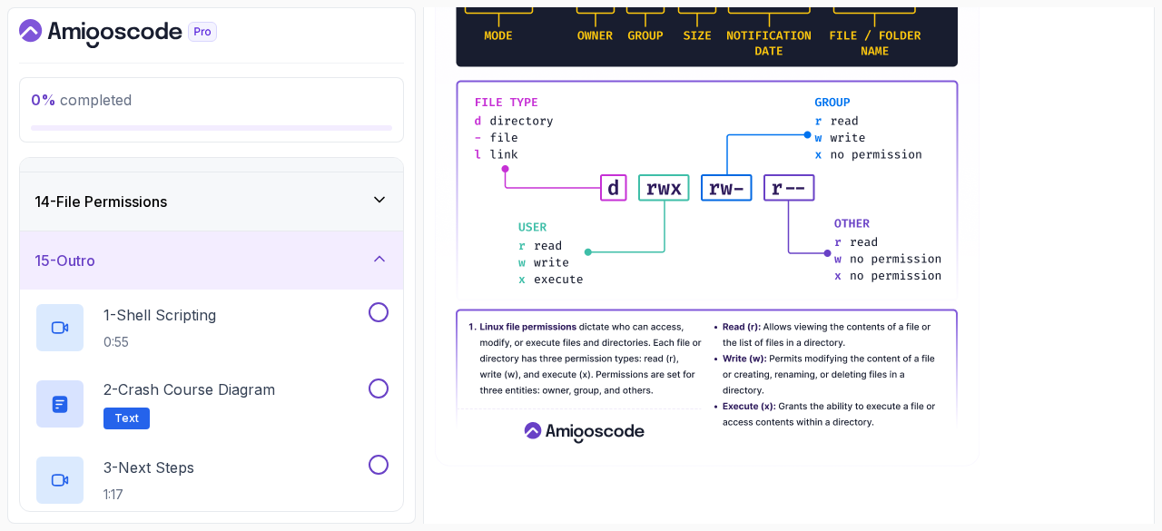
click at [172, 250] on div "15 - Outro" at bounding box center [211, 261] width 354 height 22
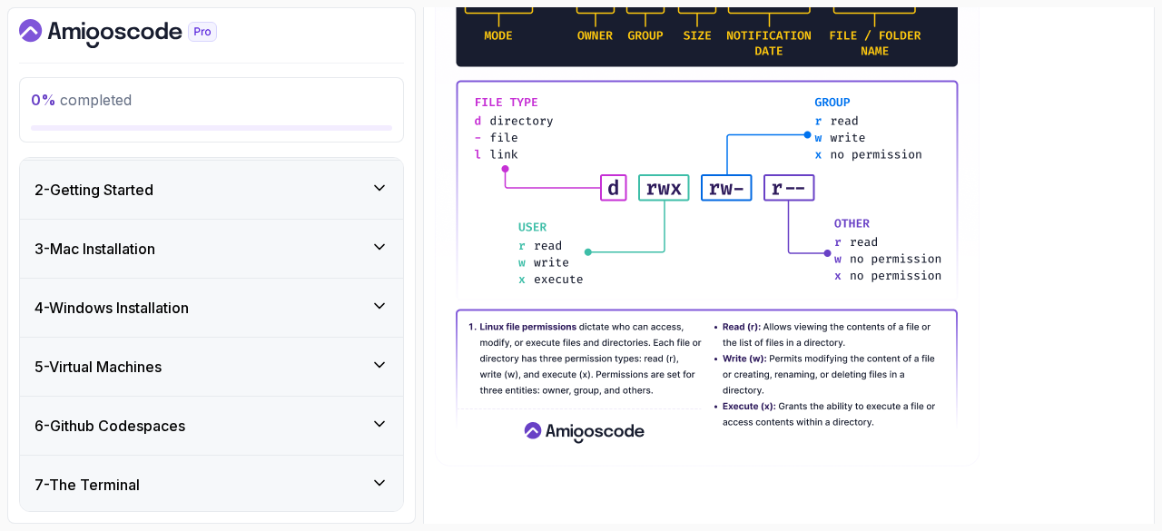
scroll to position [0, 0]
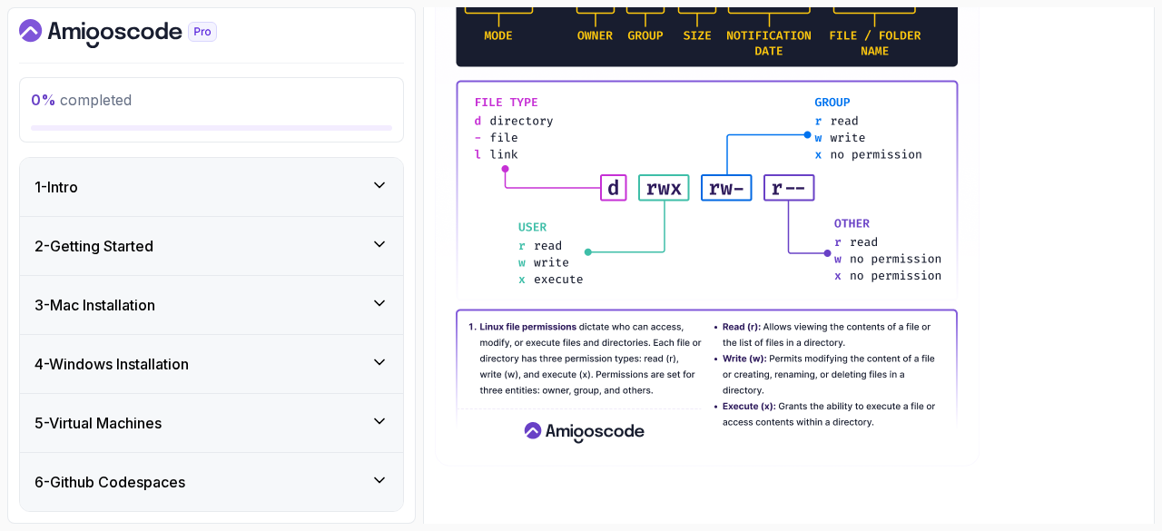
click at [172, 248] on div "2 - Getting Started" at bounding box center [211, 246] width 354 height 22
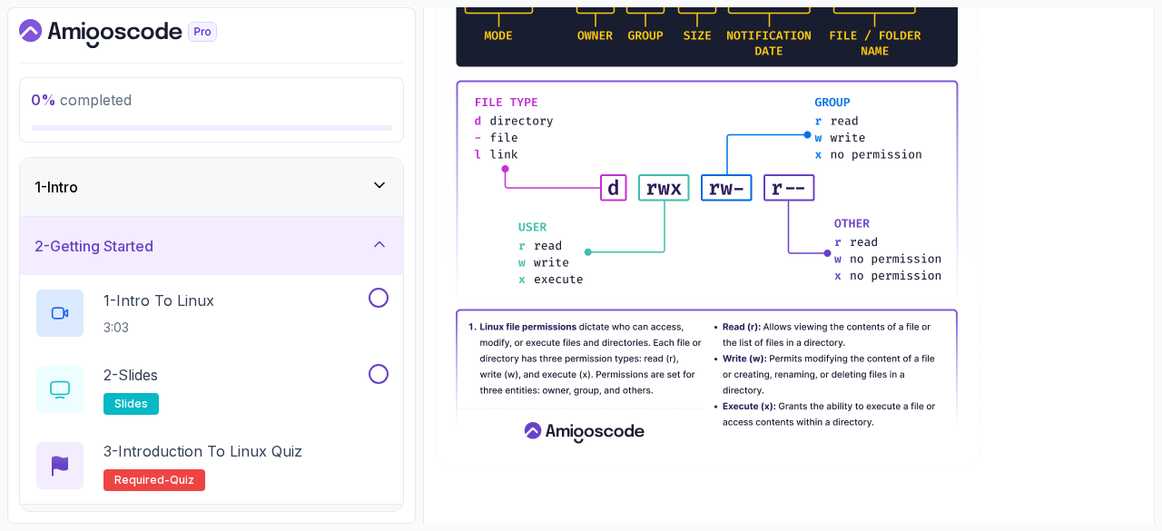
click at [172, 248] on div "2 - Getting Started" at bounding box center [211, 246] width 354 height 22
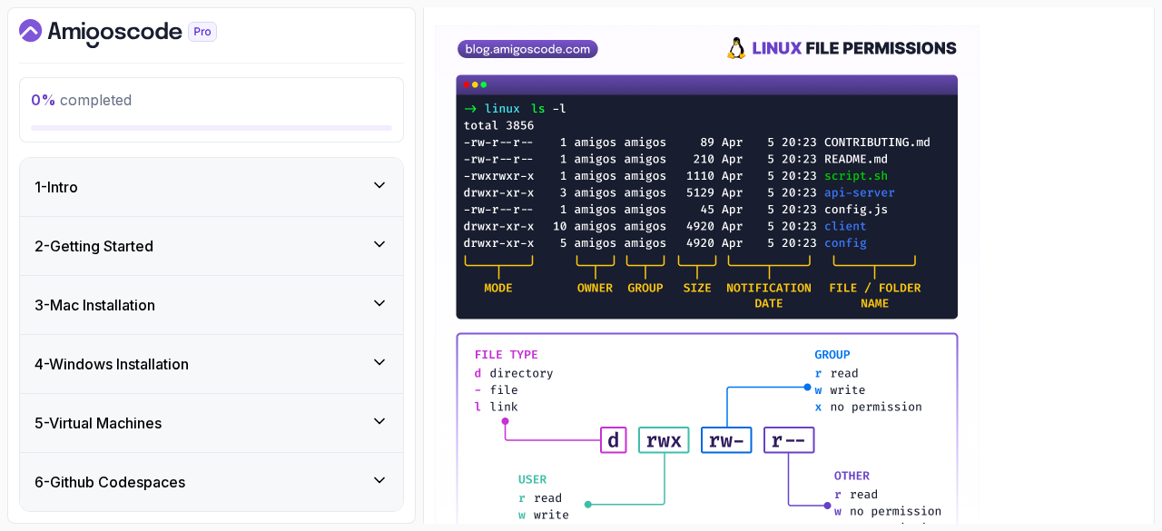
scroll to position [271, 0]
